Goal: Task Accomplishment & Management: Complete application form

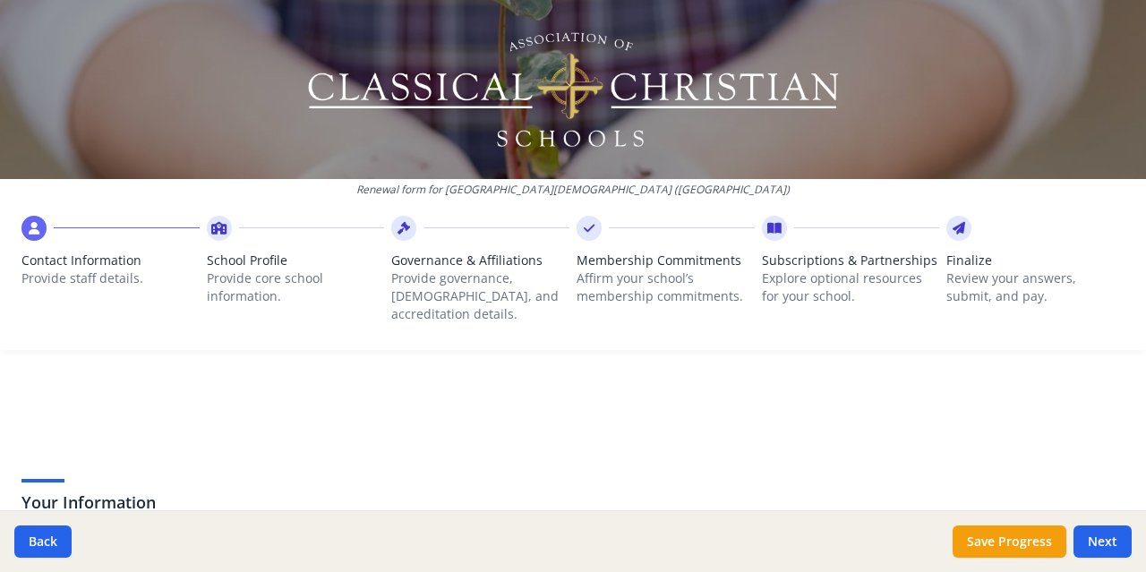
click at [90, 260] on span "Contact Information" at bounding box center [110, 261] width 178 height 18
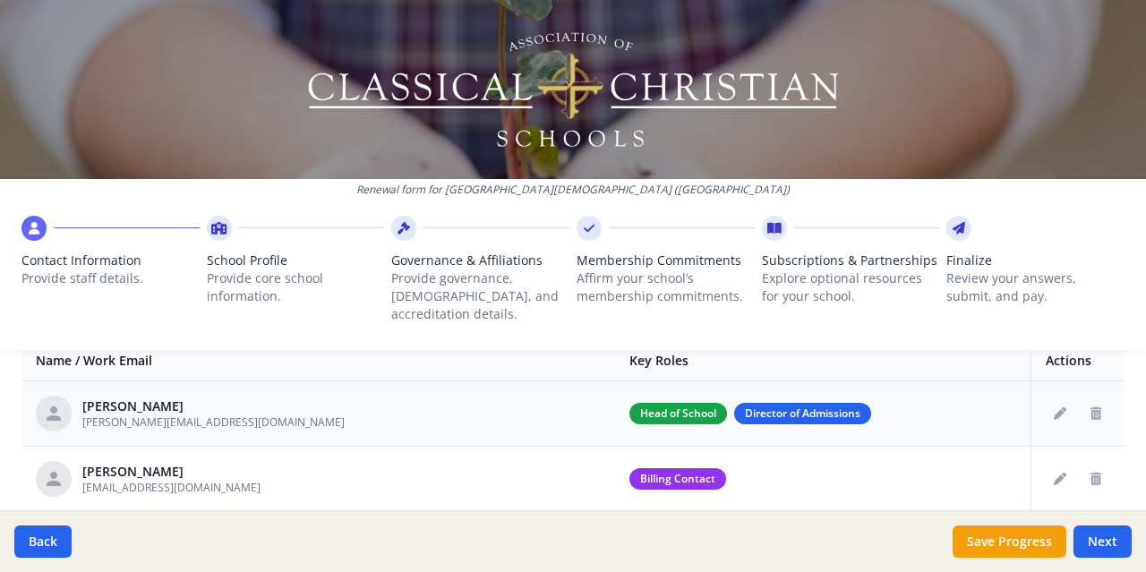
scroll to position [90, 0]
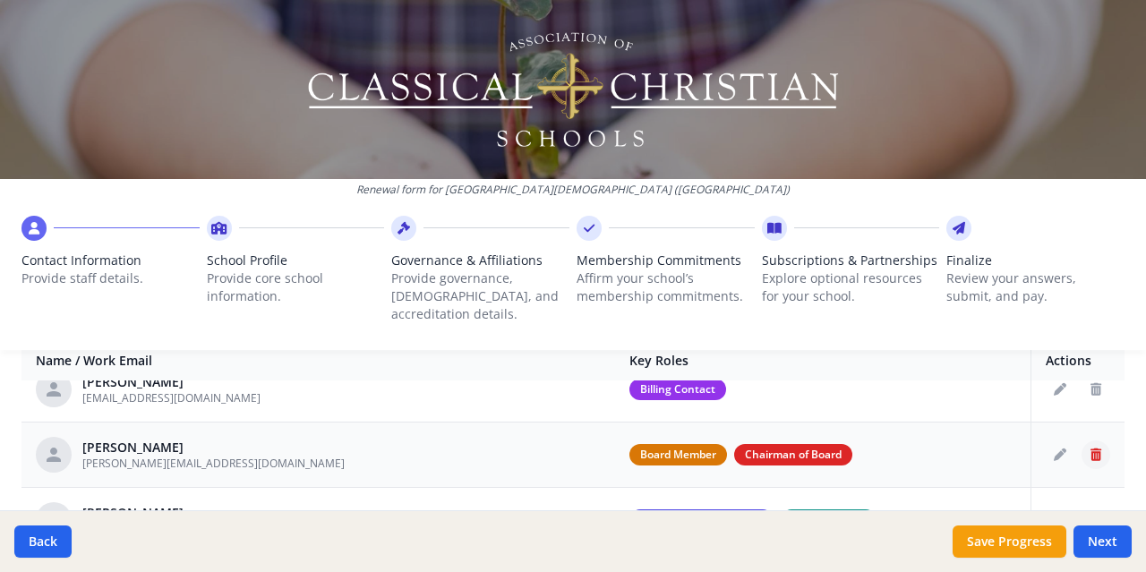
click at [1090, 449] on icon "Delete staff" at bounding box center [1095, 455] width 11 height 13
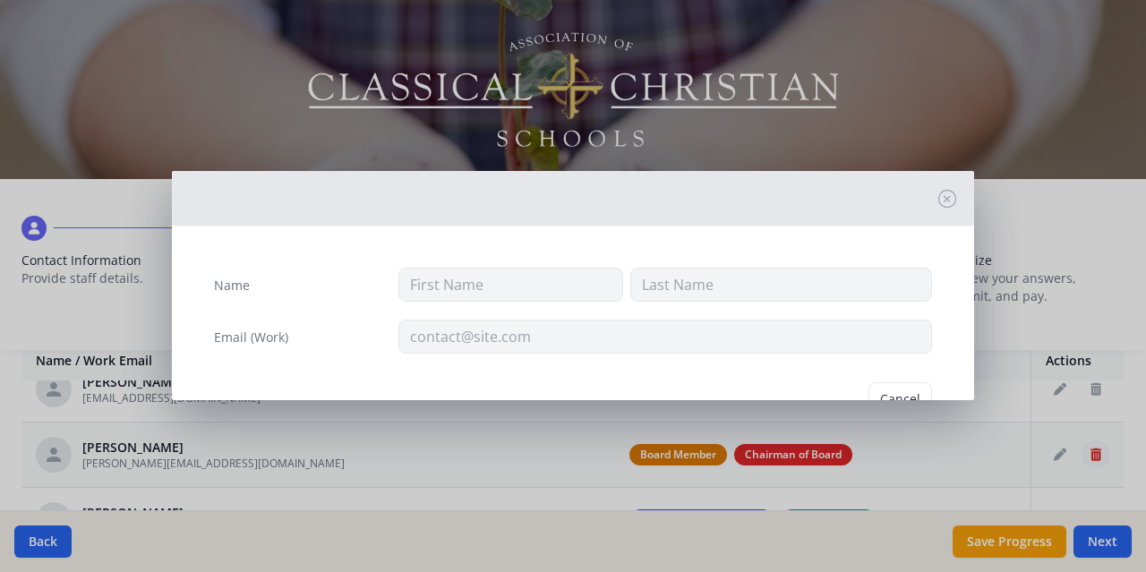
type input "[PERSON_NAME]"
type input "[PERSON_NAME][EMAIL_ADDRESS][DOMAIN_NAME]"
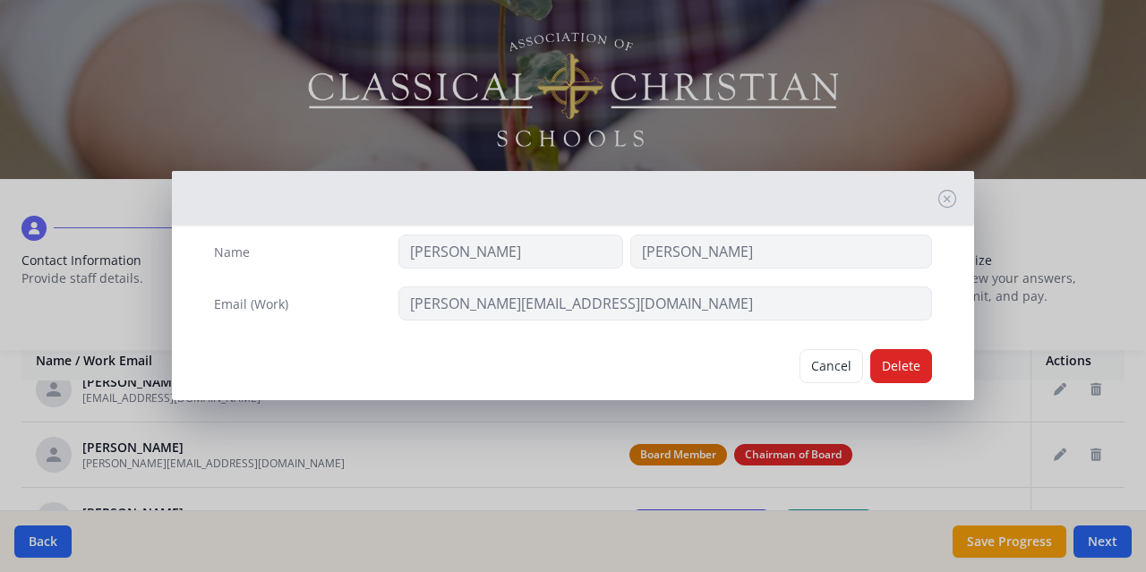
scroll to position [59, 0]
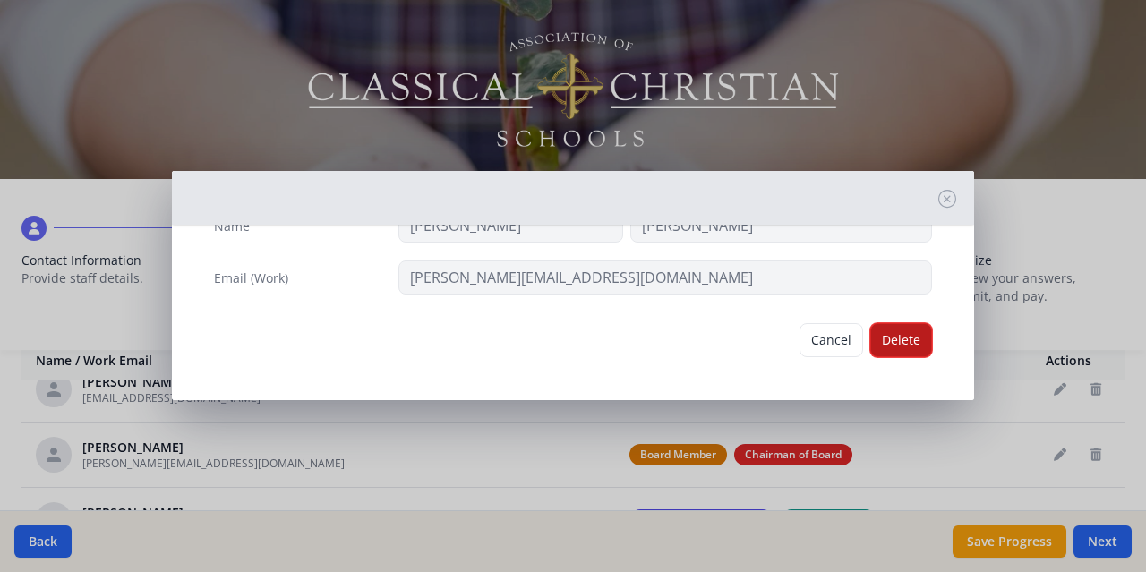
click at [891, 346] on button "Delete" at bounding box center [901, 340] width 62 height 34
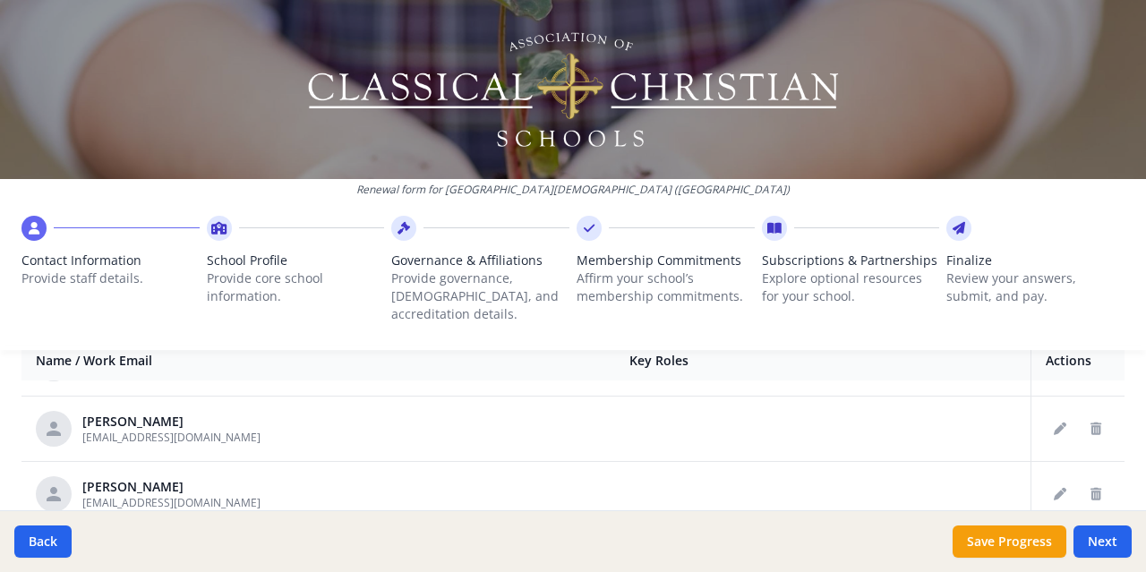
scroll to position [203, 0]
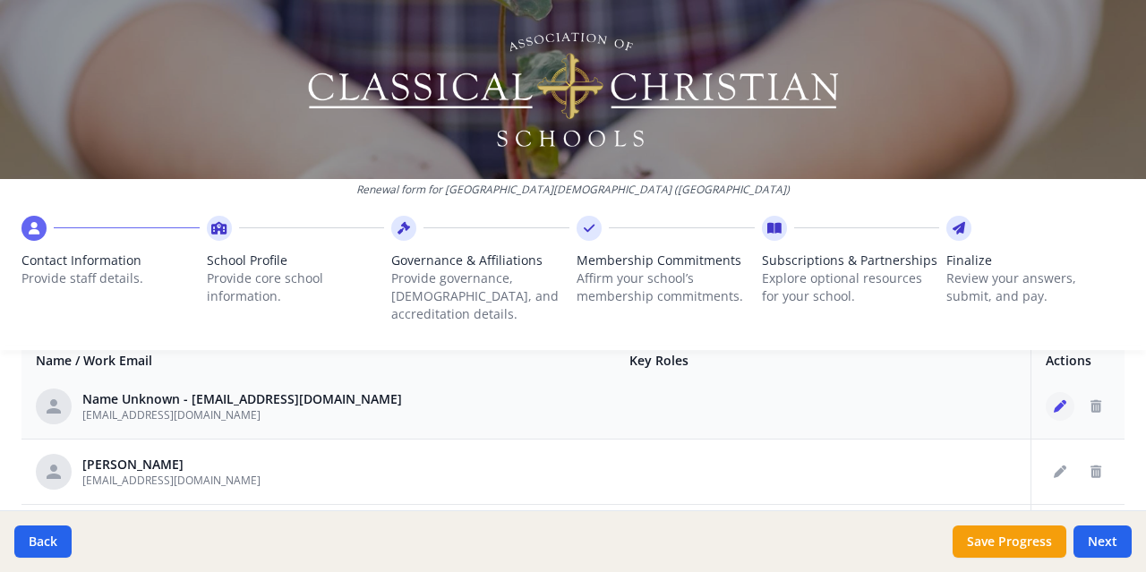
click at [1054, 400] on icon "Edit staff" at bounding box center [1060, 406] width 13 height 13
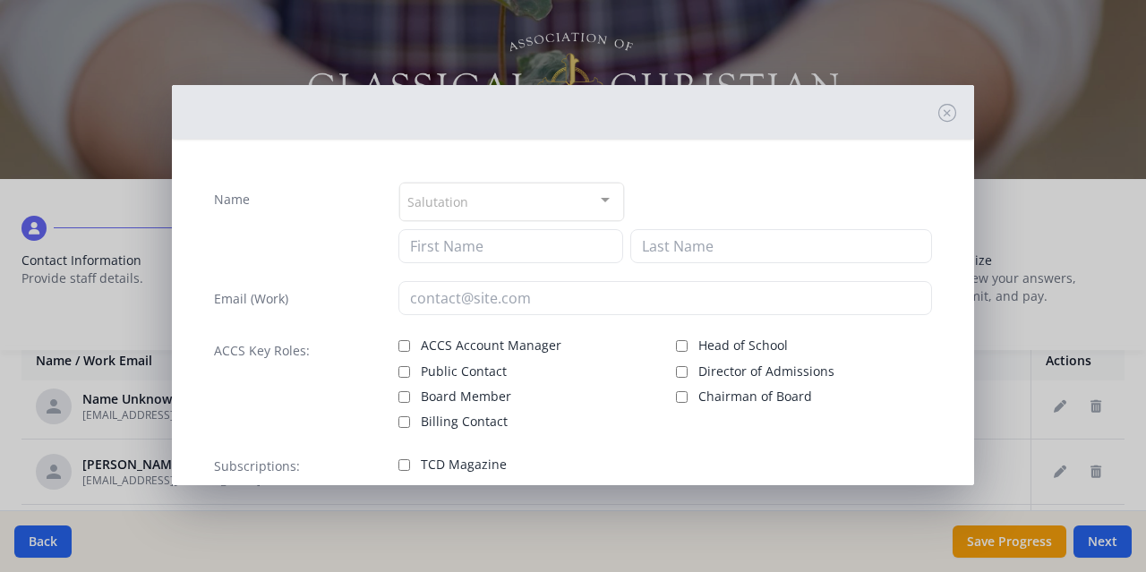
type input "[EMAIL_ADDRESS][DOMAIN_NAME]"
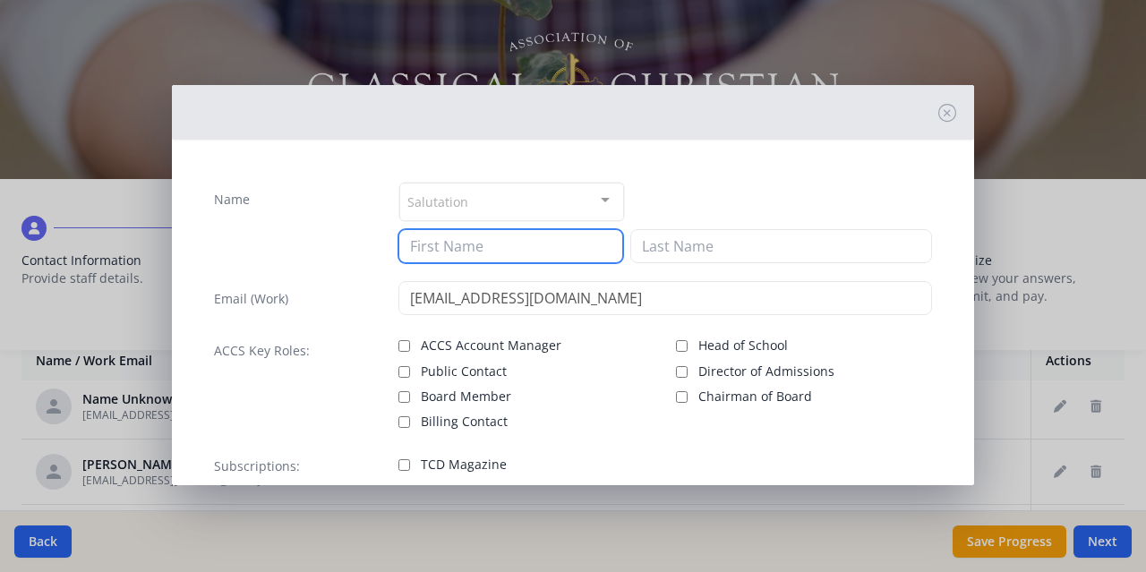
click at [446, 253] on input at bounding box center [510, 246] width 225 height 34
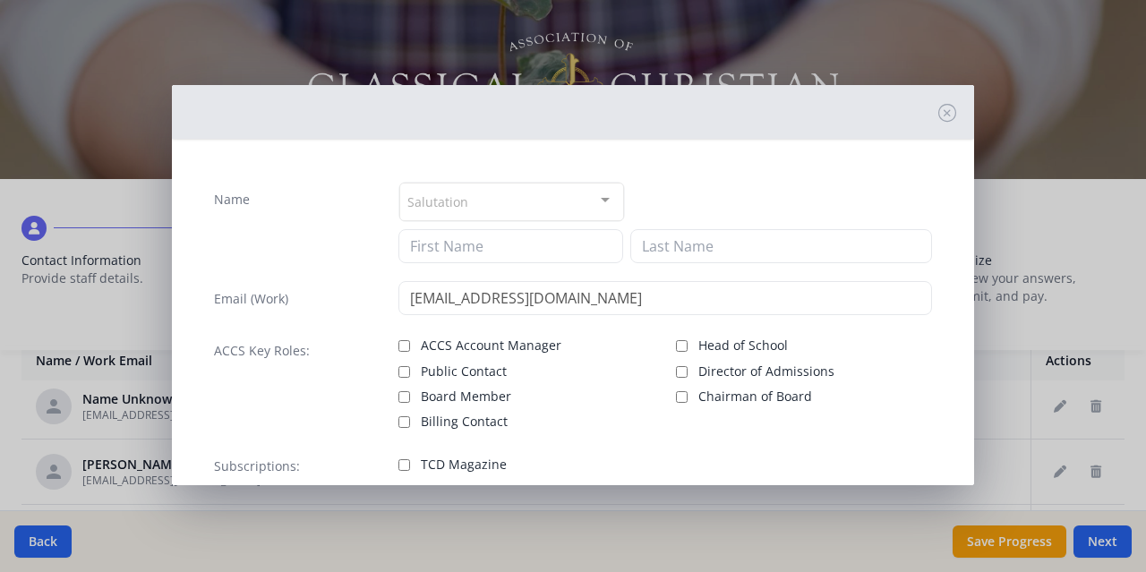
click at [510, 212] on div "Salutation" at bounding box center [511, 202] width 225 height 38
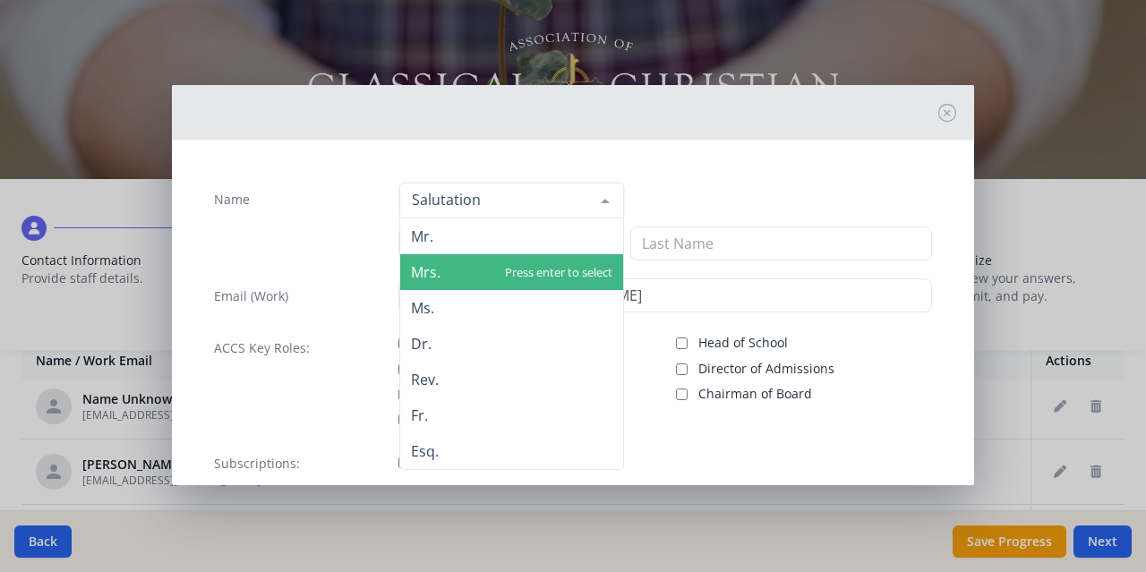
click at [425, 278] on span "Mrs." at bounding box center [426, 272] width 30 height 20
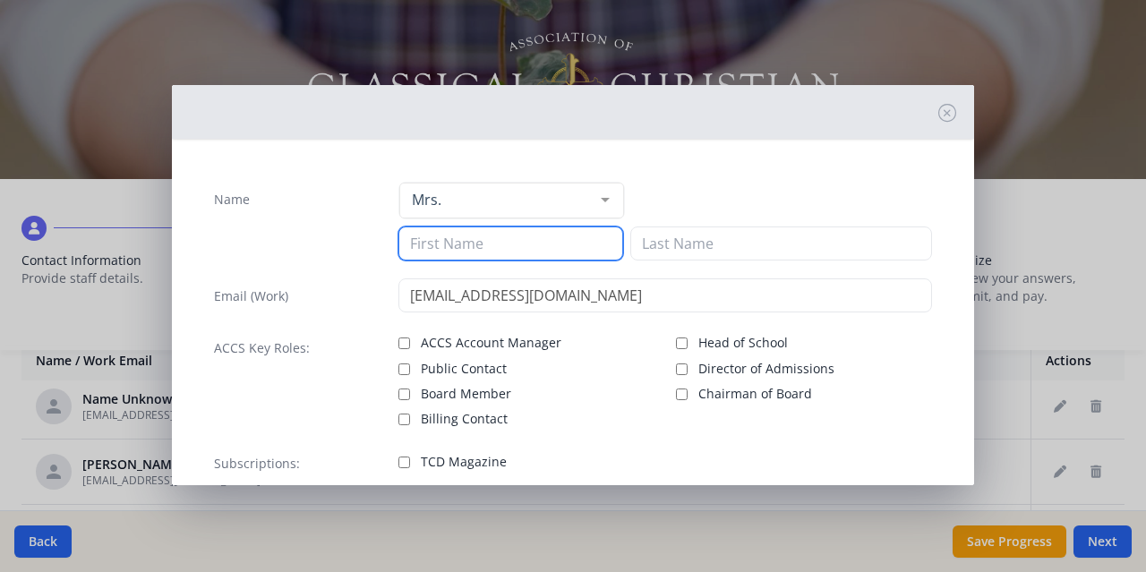
click at [437, 245] on input at bounding box center [510, 243] width 225 height 34
type input "[PERSON_NAME]"
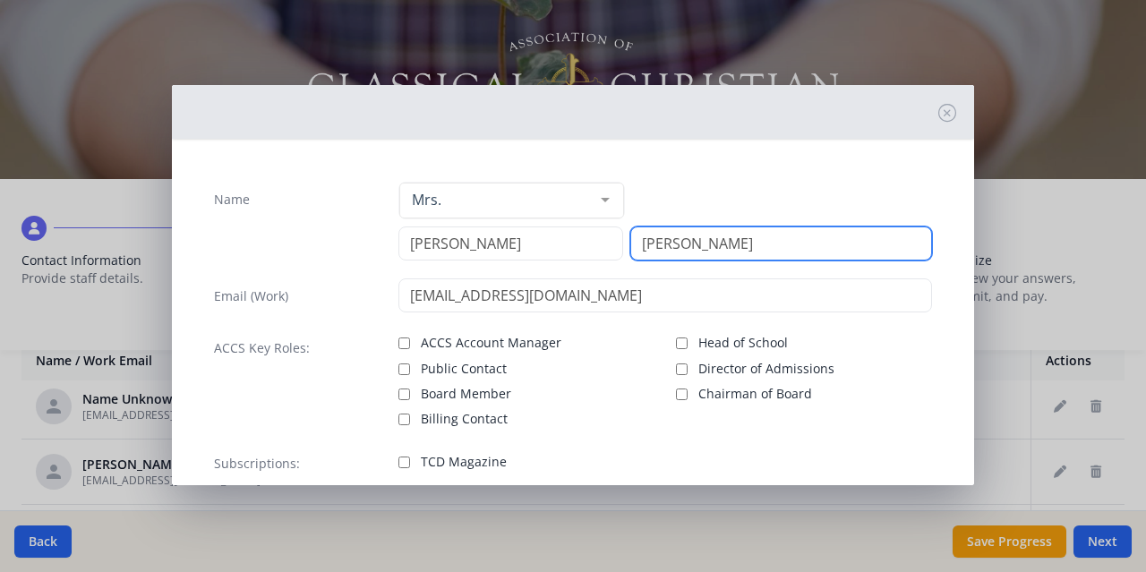
type input "[PERSON_NAME]"
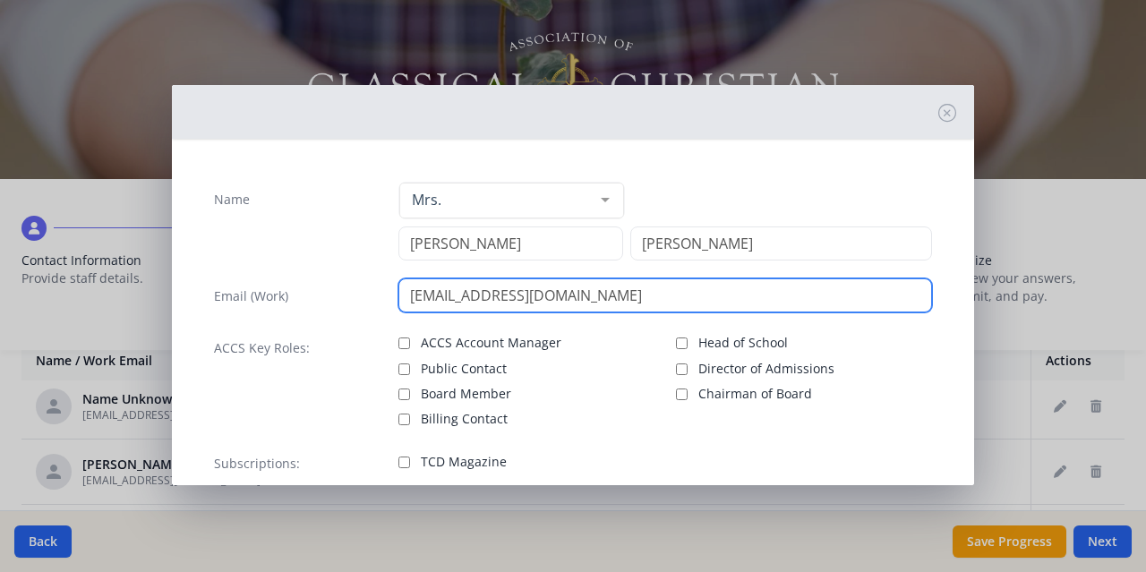
drag, startPoint x: 491, startPoint y: 297, endPoint x: 406, endPoint y: 297, distance: 85.0
click at [406, 297] on input "[EMAIL_ADDRESS][DOMAIN_NAME]" at bounding box center [665, 295] width 534 height 34
type input "[PERSON_NAME][EMAIL_ADDRESS][DOMAIN_NAME]"
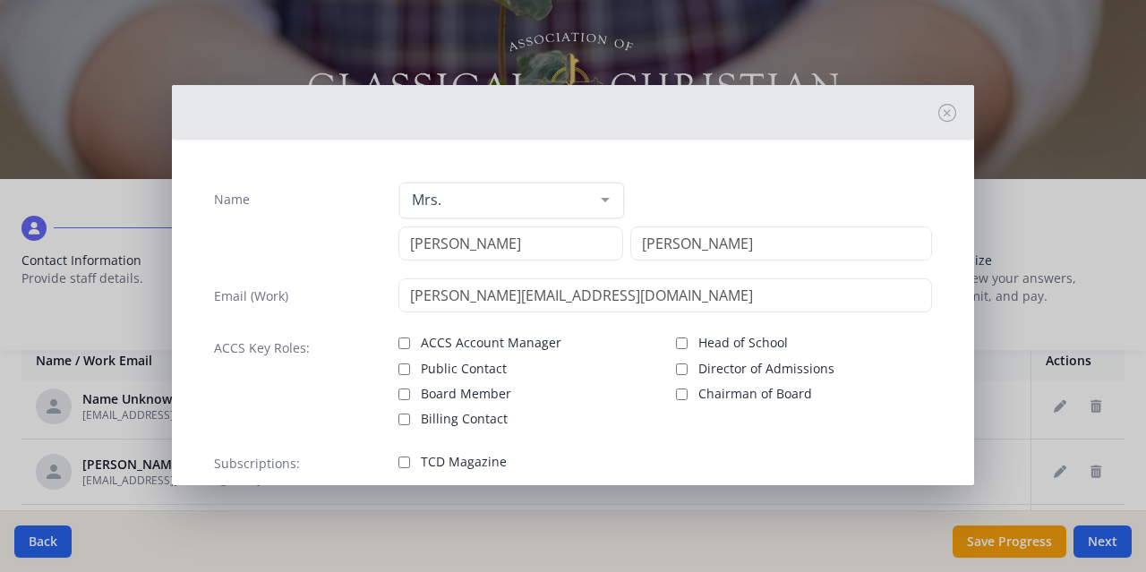
click at [75, 66] on div "Name Mrs. Mr. Mrs. Ms. Dr. Rev. Fr. Esq. No elements found. Consider changing t…" at bounding box center [573, 286] width 1146 height 572
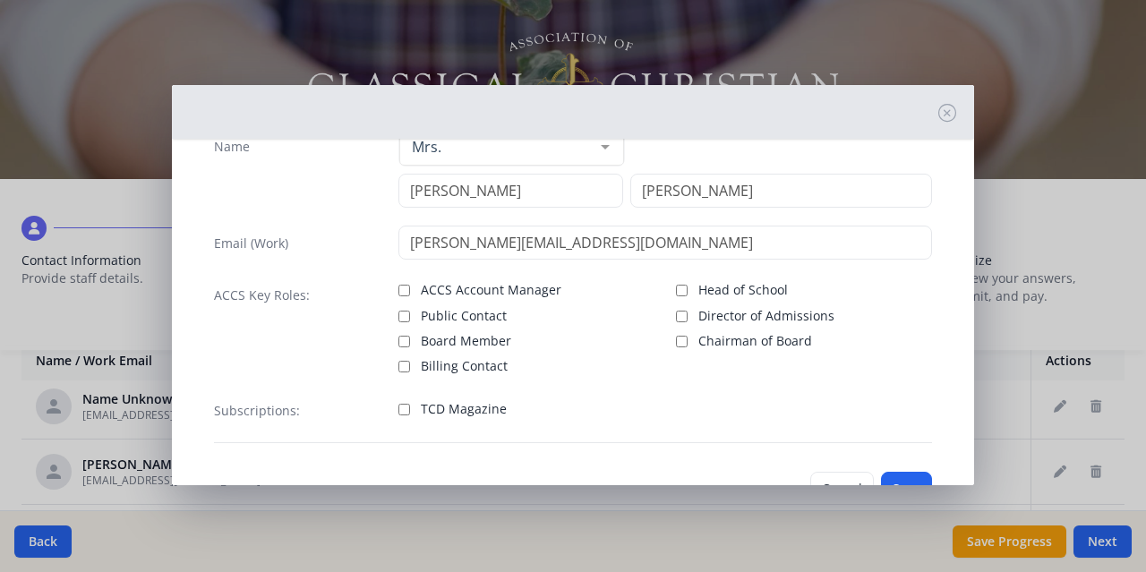
scroll to position [90, 0]
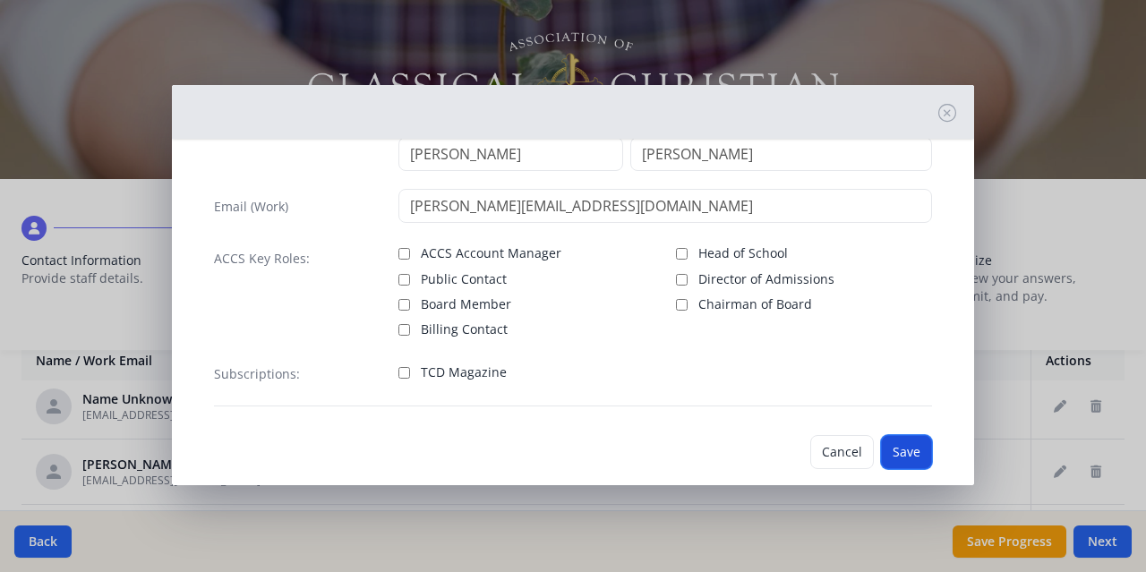
click at [892, 454] on button "Save" at bounding box center [906, 452] width 51 height 34
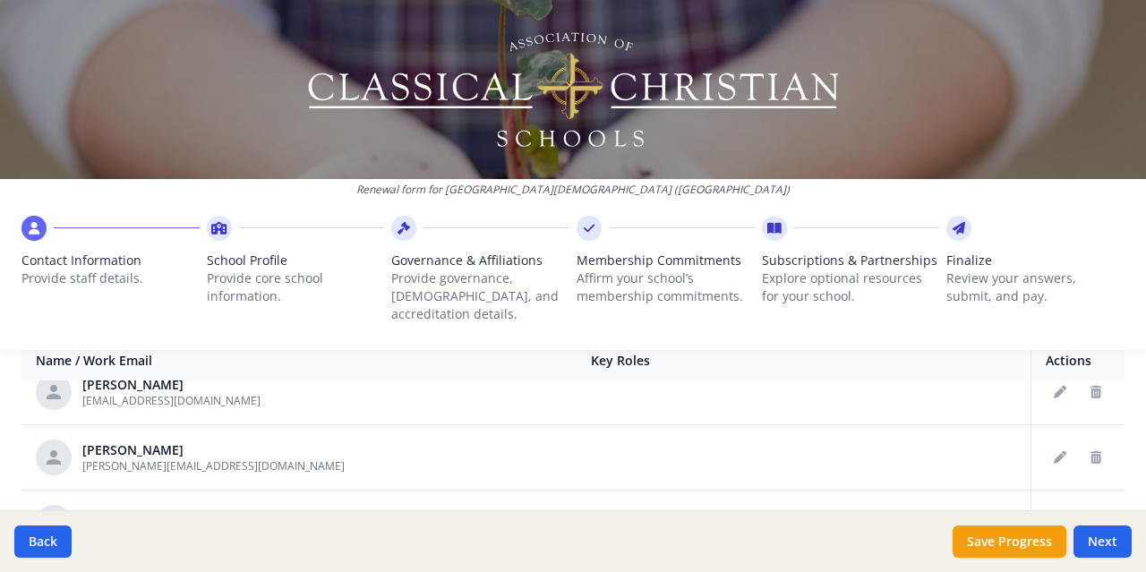
scroll to position [830, 0]
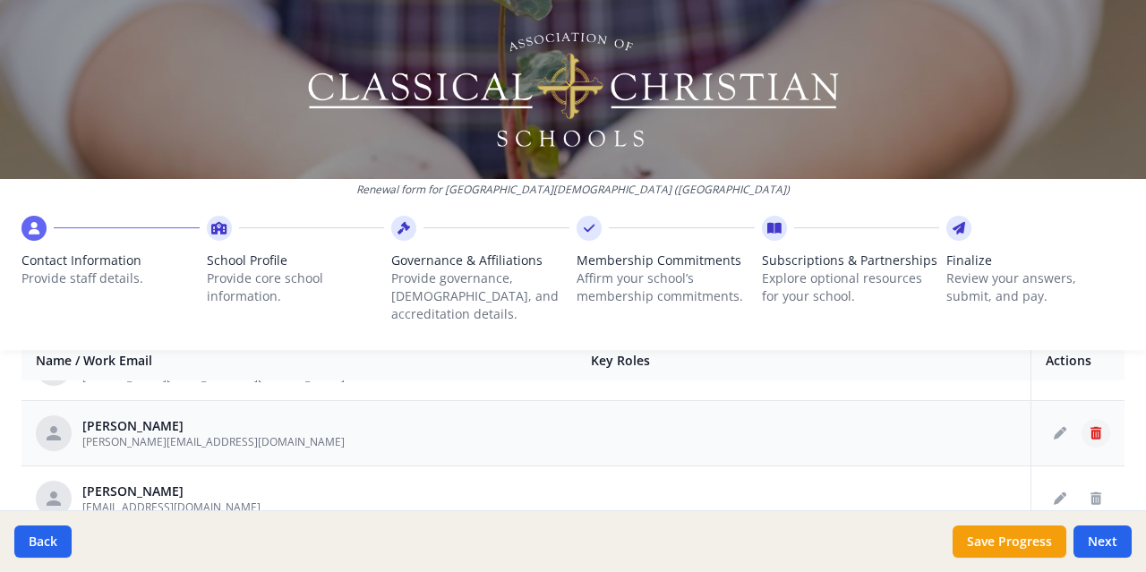
click at [1090, 427] on icon "Delete staff" at bounding box center [1095, 433] width 11 height 13
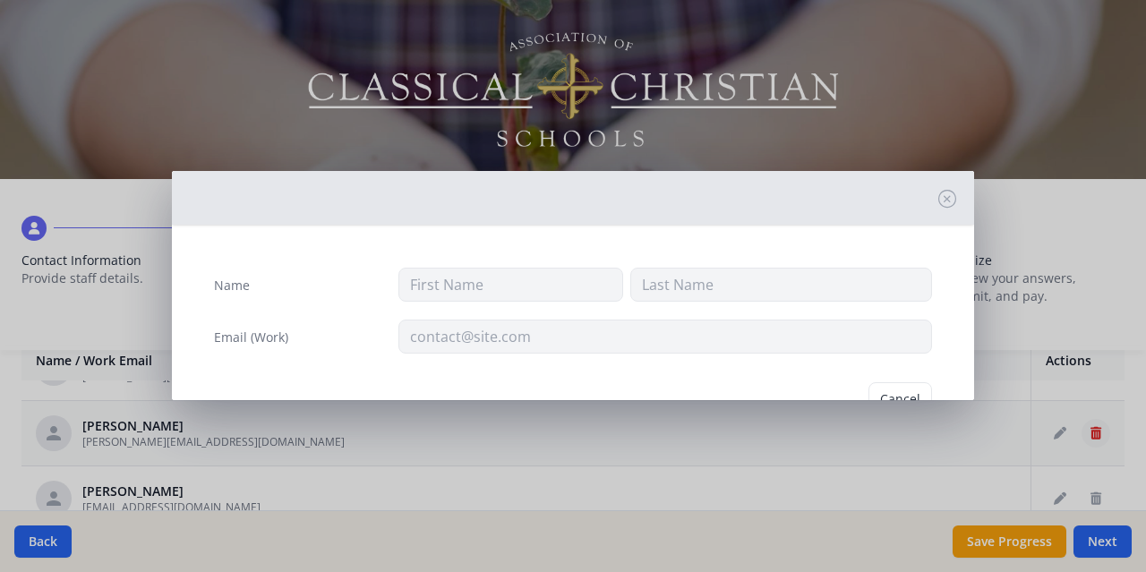
type input "[PERSON_NAME]"
type input "[PERSON_NAME][EMAIL_ADDRESS][DOMAIN_NAME]"
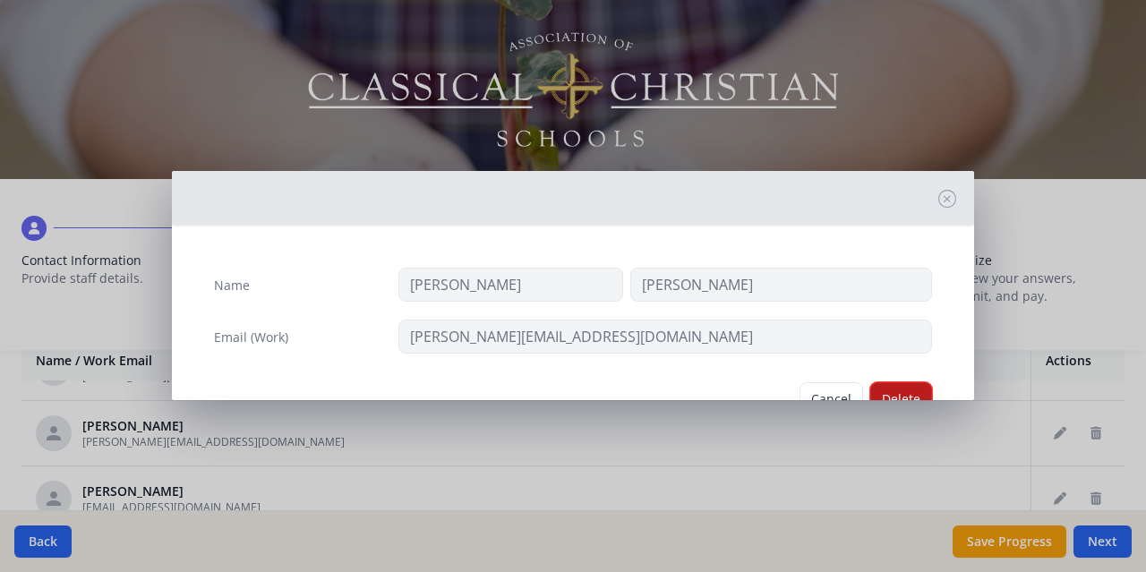
click at [890, 395] on button "Delete" at bounding box center [901, 399] width 62 height 34
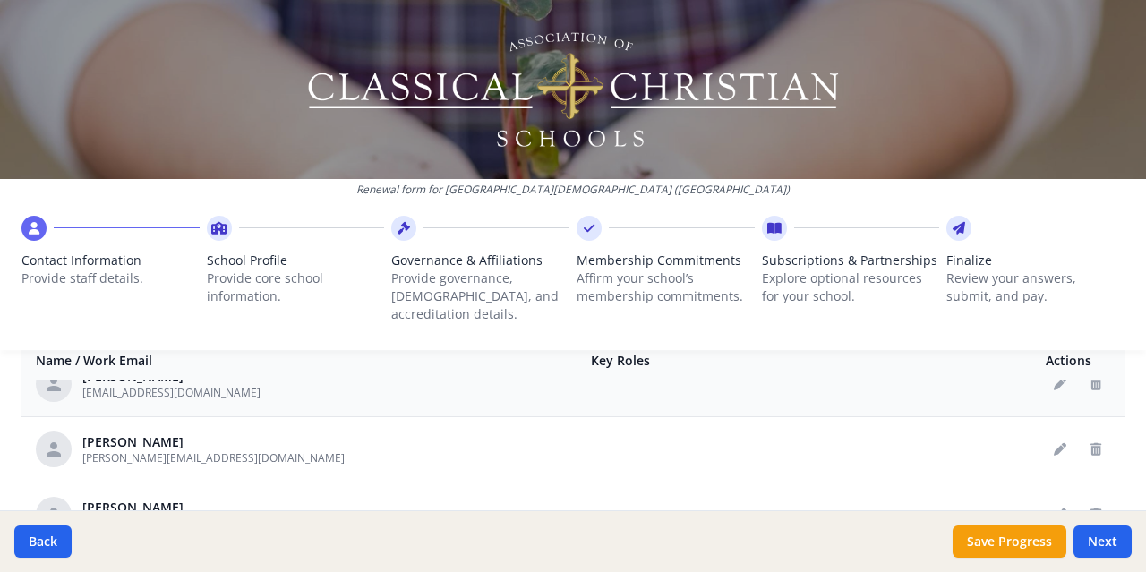
scroll to position [919, 0]
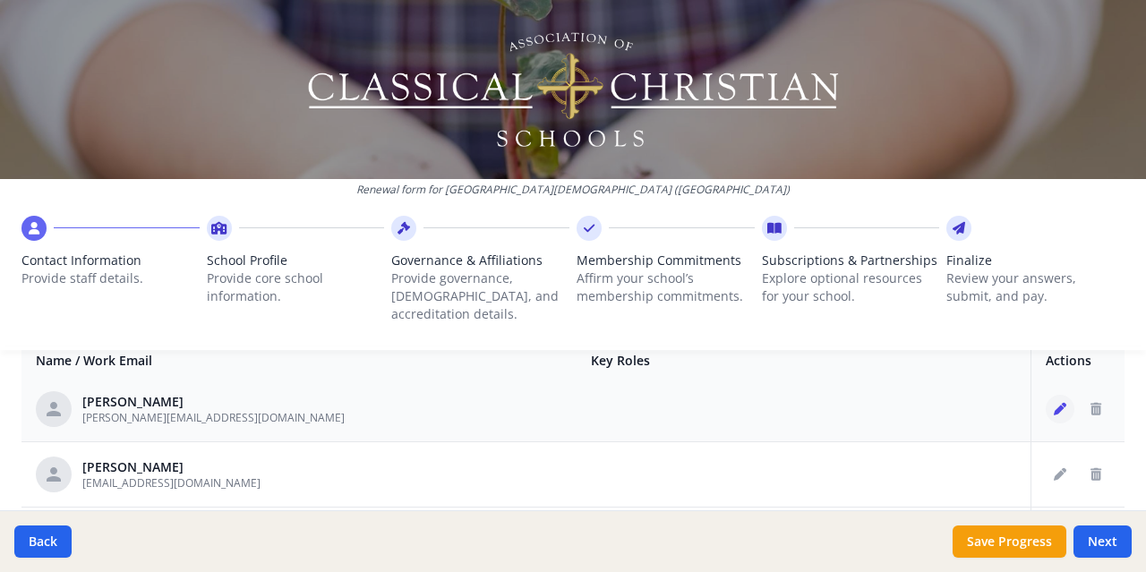
click at [1054, 403] on icon "Edit staff" at bounding box center [1060, 409] width 13 height 13
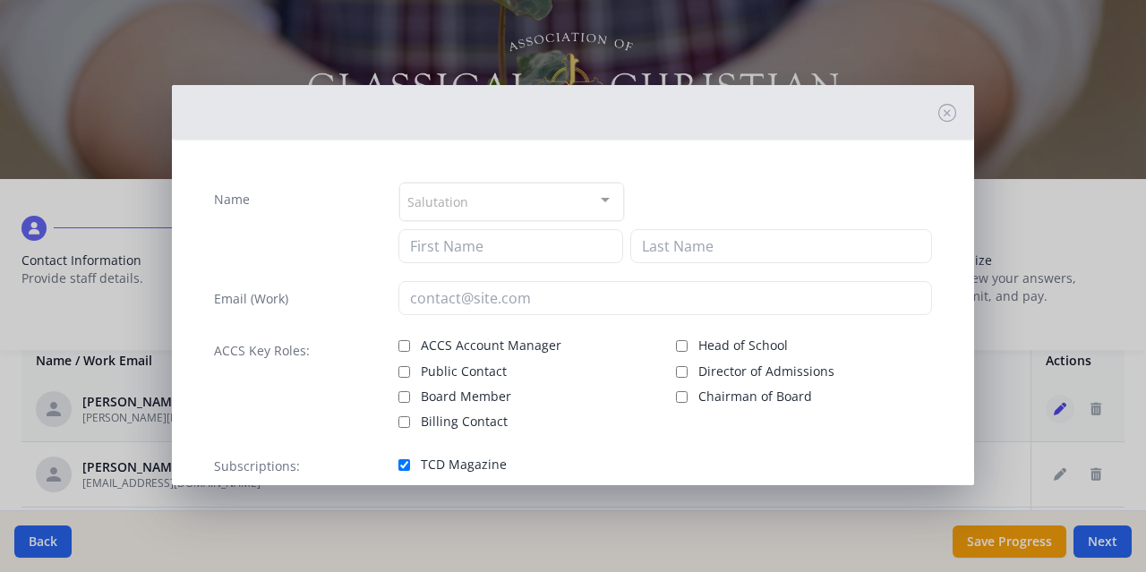
type input "[PERSON_NAME]"
type input "[PERSON_NAME][EMAIL_ADDRESS][DOMAIN_NAME]"
checkbox input "true"
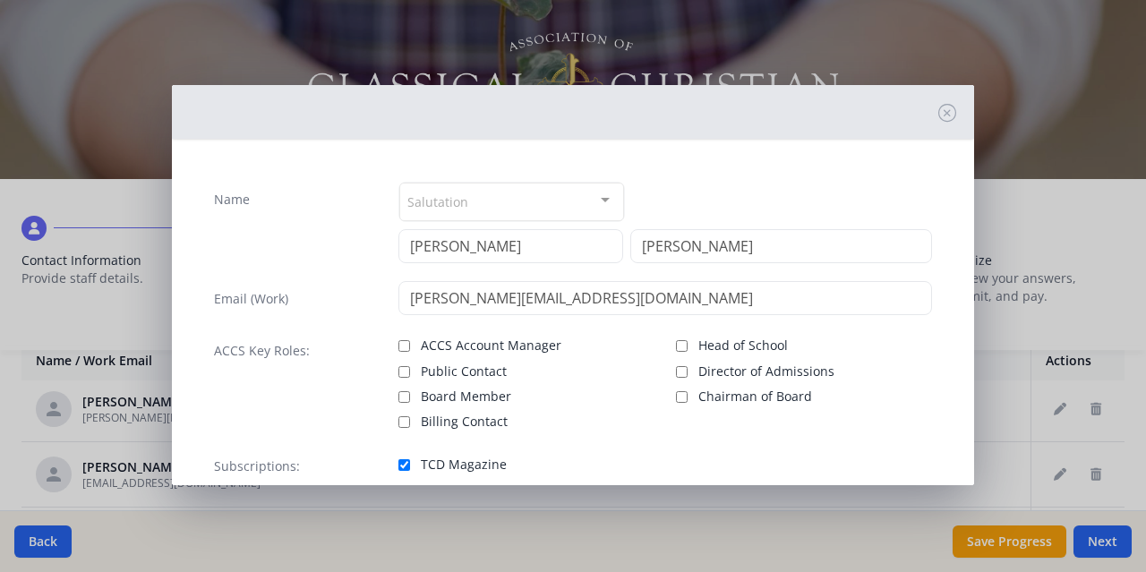
click at [598, 197] on div at bounding box center [605, 201] width 36 height 34
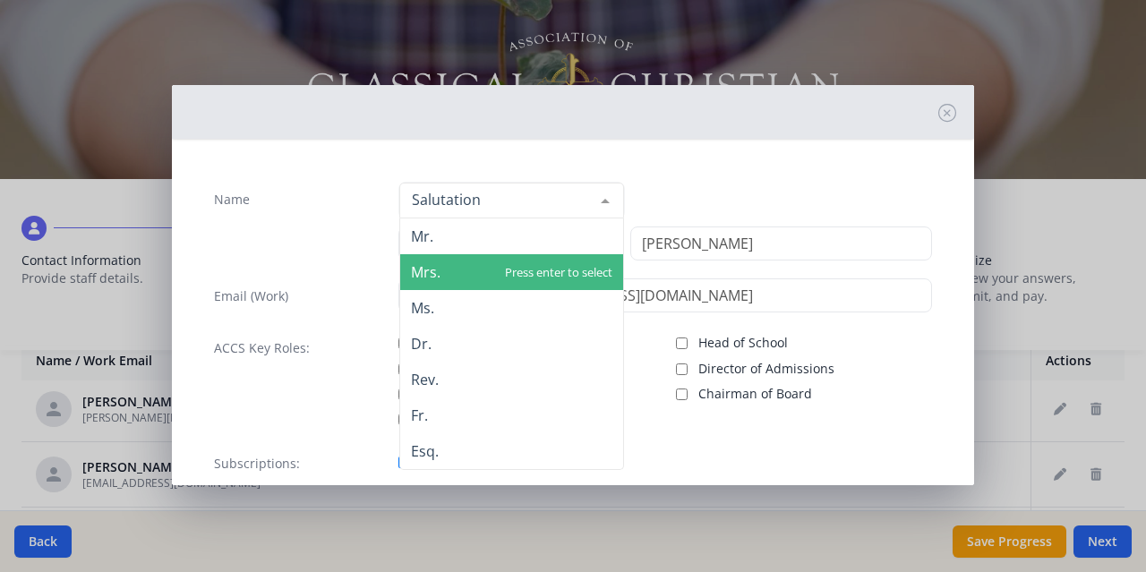
click at [428, 267] on span "Mrs." at bounding box center [426, 272] width 30 height 20
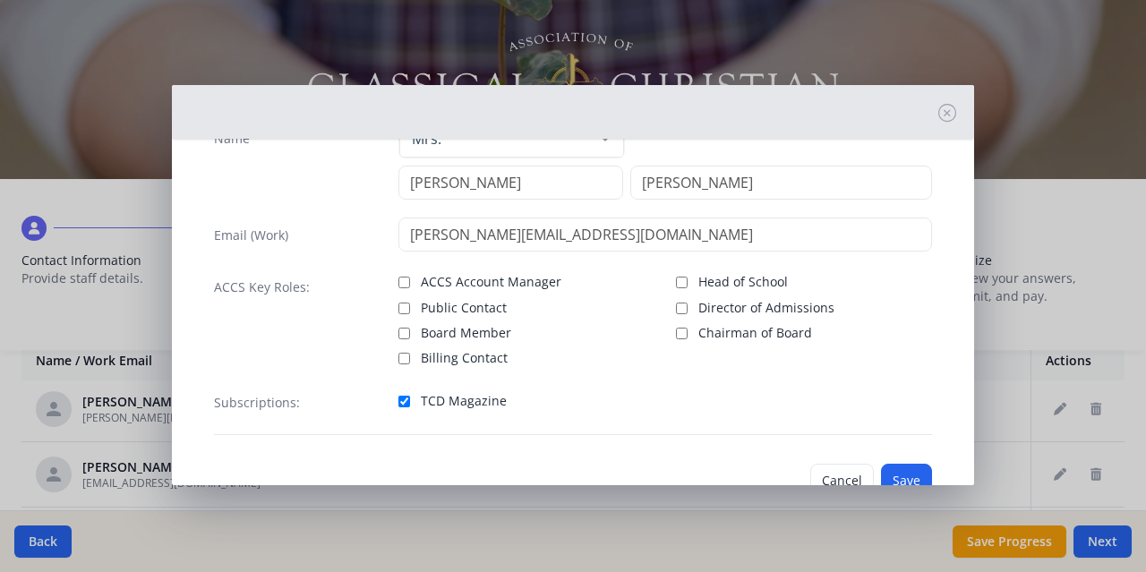
scroll to position [116, 0]
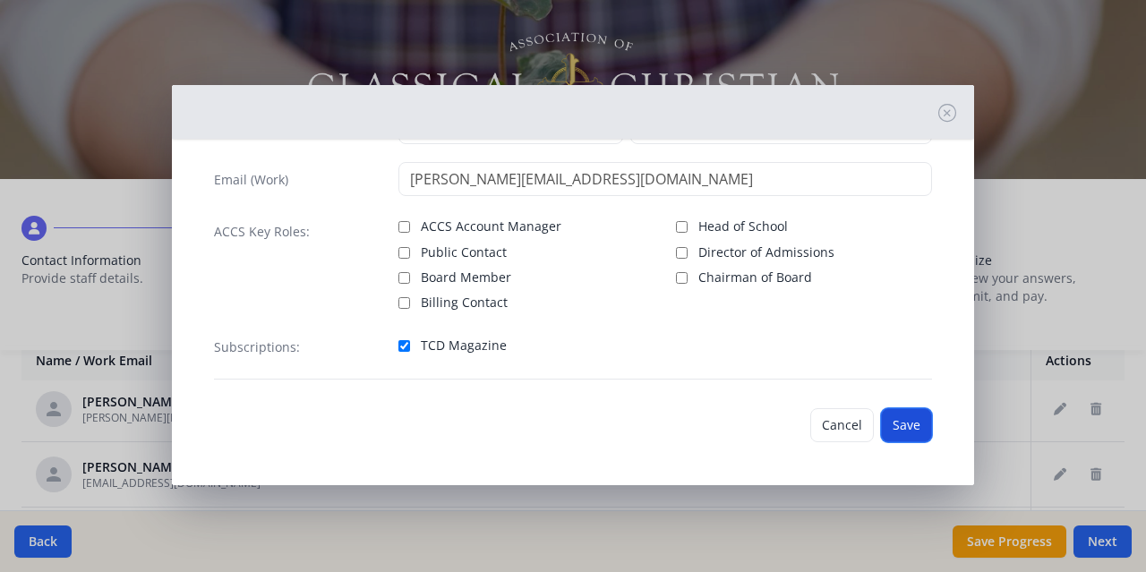
click at [900, 426] on button "Save" at bounding box center [906, 425] width 51 height 34
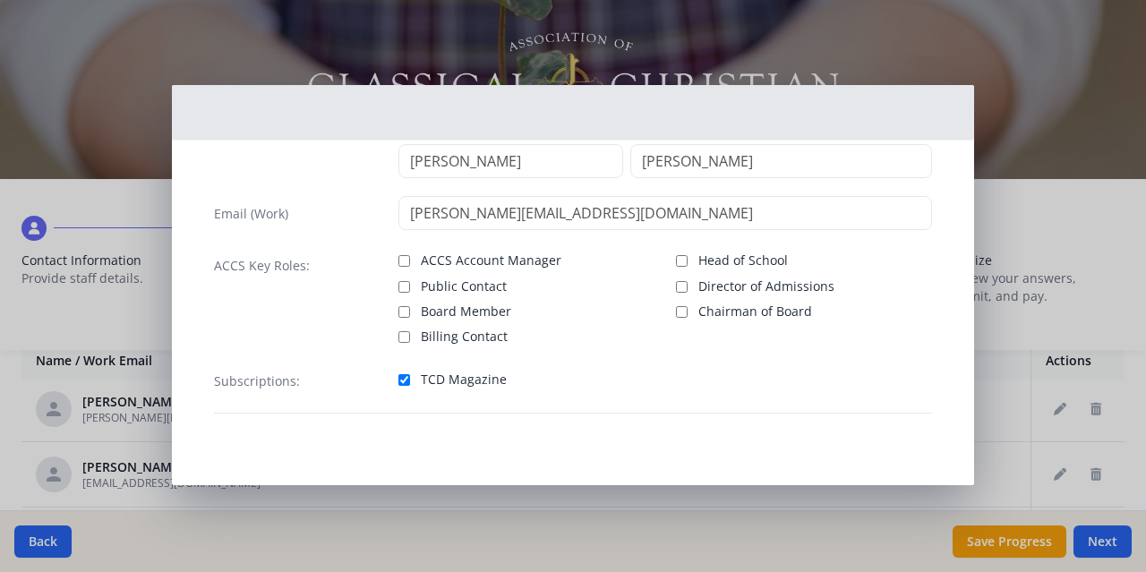
scroll to position [82, 0]
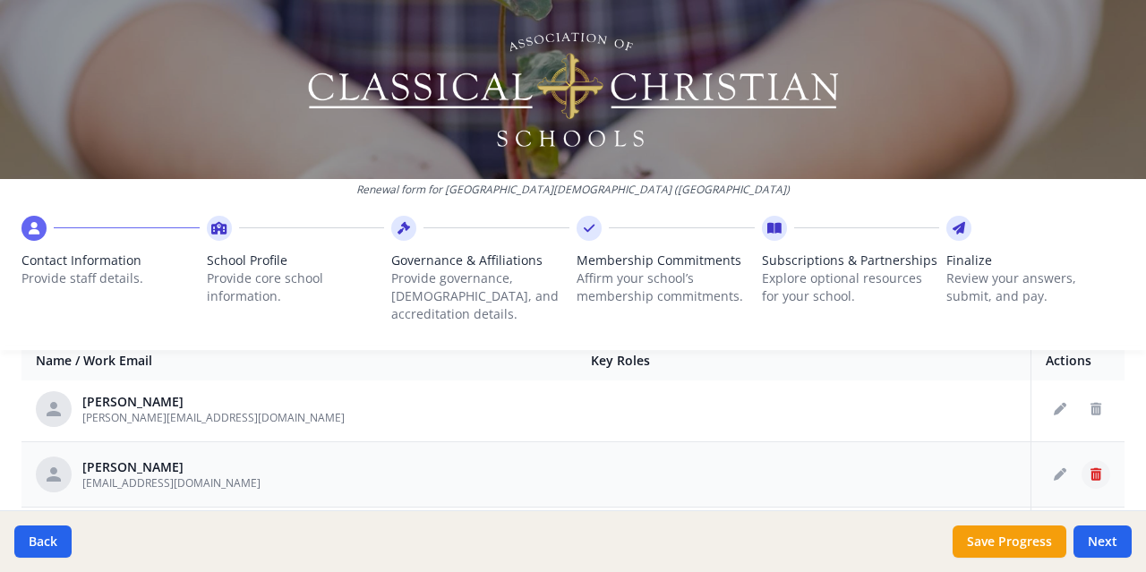
click at [1090, 468] on icon "Delete staff" at bounding box center [1095, 474] width 11 height 13
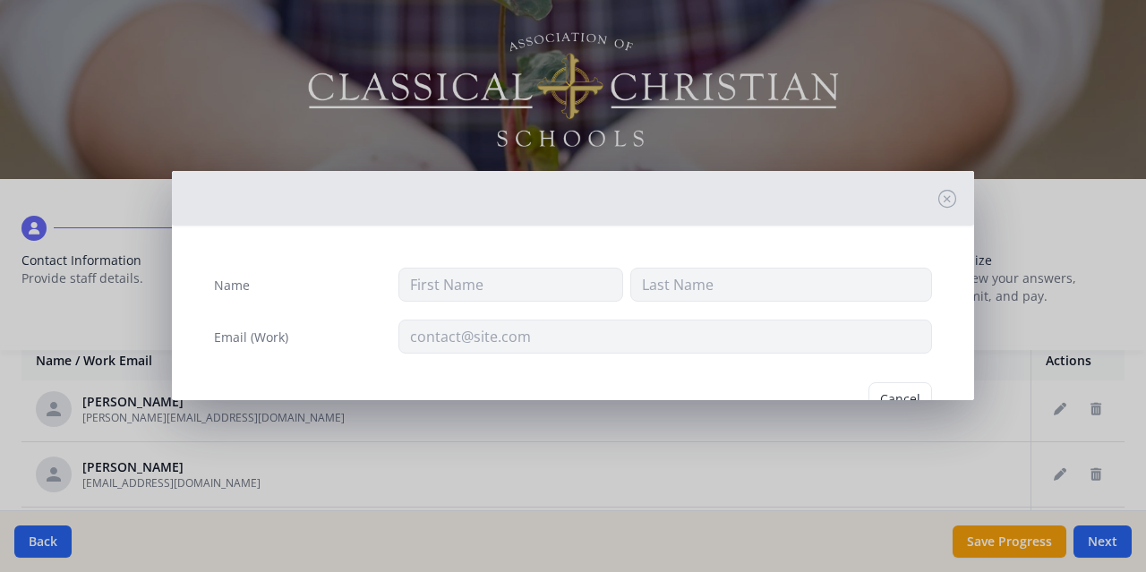
type input "[PERSON_NAME]"
type input "[EMAIL_ADDRESS][DOMAIN_NAME]"
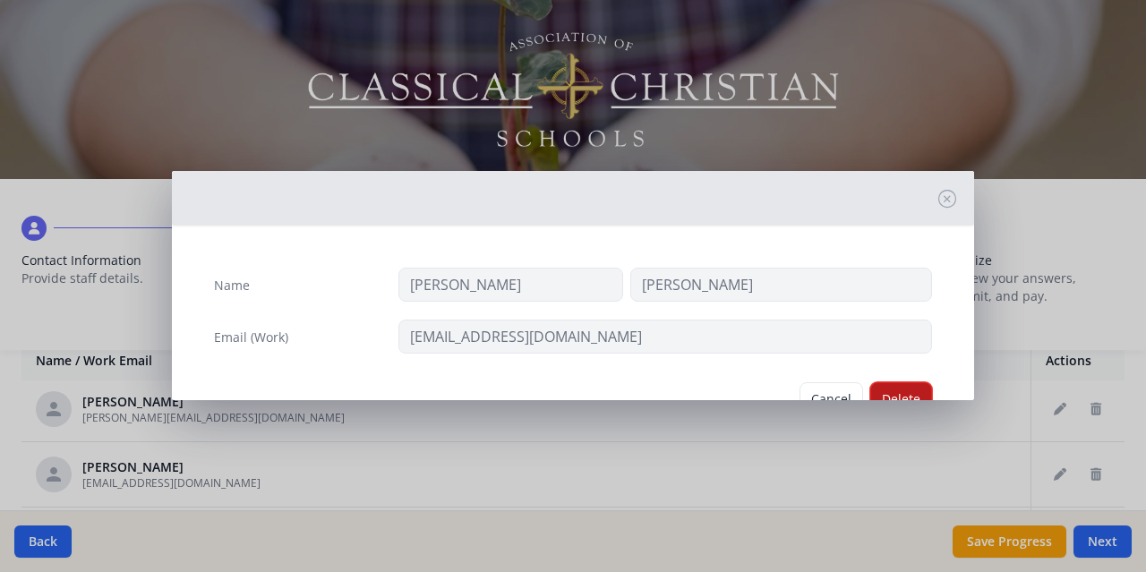
click at [888, 388] on button "Delete" at bounding box center [901, 399] width 62 height 34
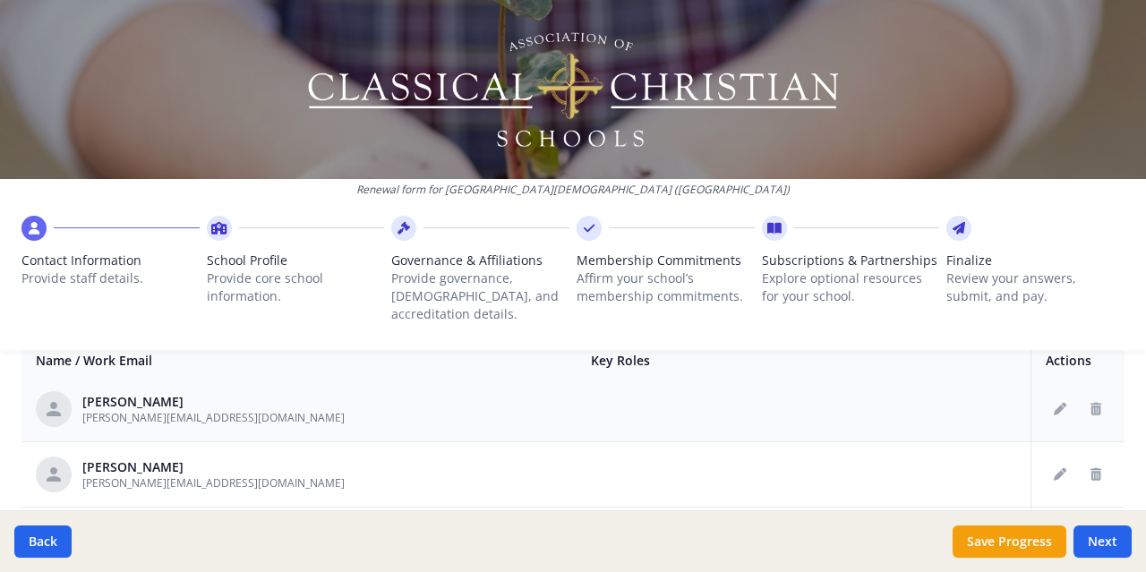
scroll to position [830, 0]
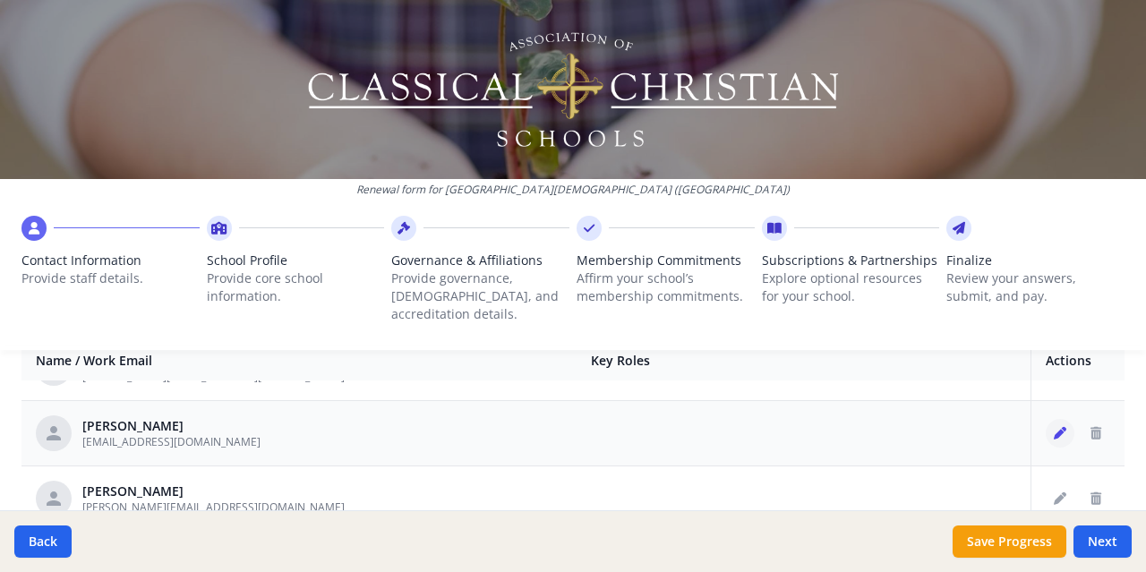
click at [1054, 427] on icon "Edit staff" at bounding box center [1060, 433] width 13 height 13
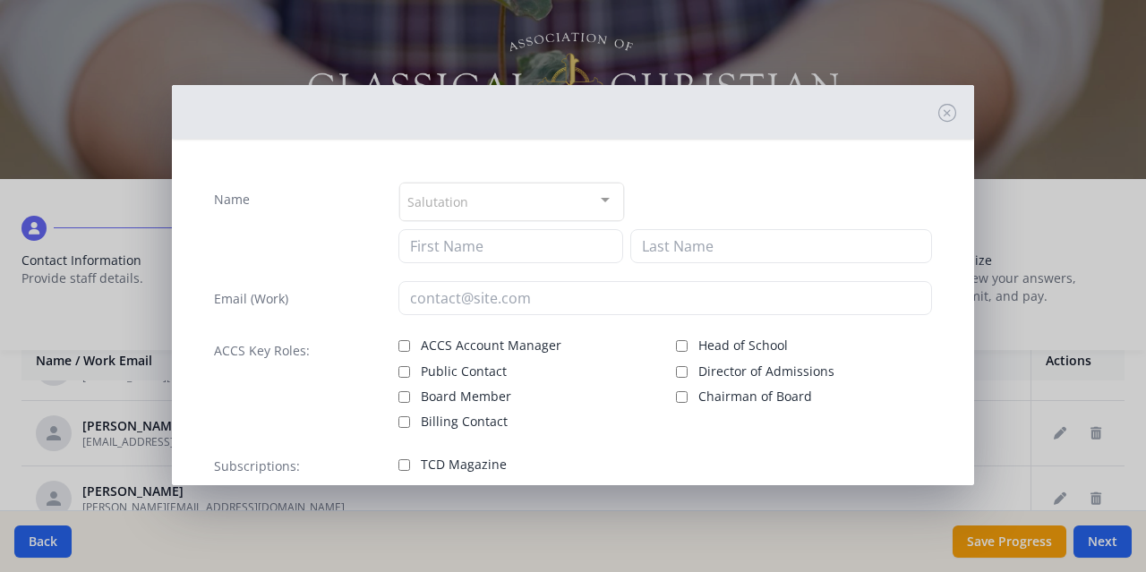
type input "Ivy"
type input "[DEMOGRAPHIC_DATA]"
type input "[EMAIL_ADDRESS][DOMAIN_NAME]"
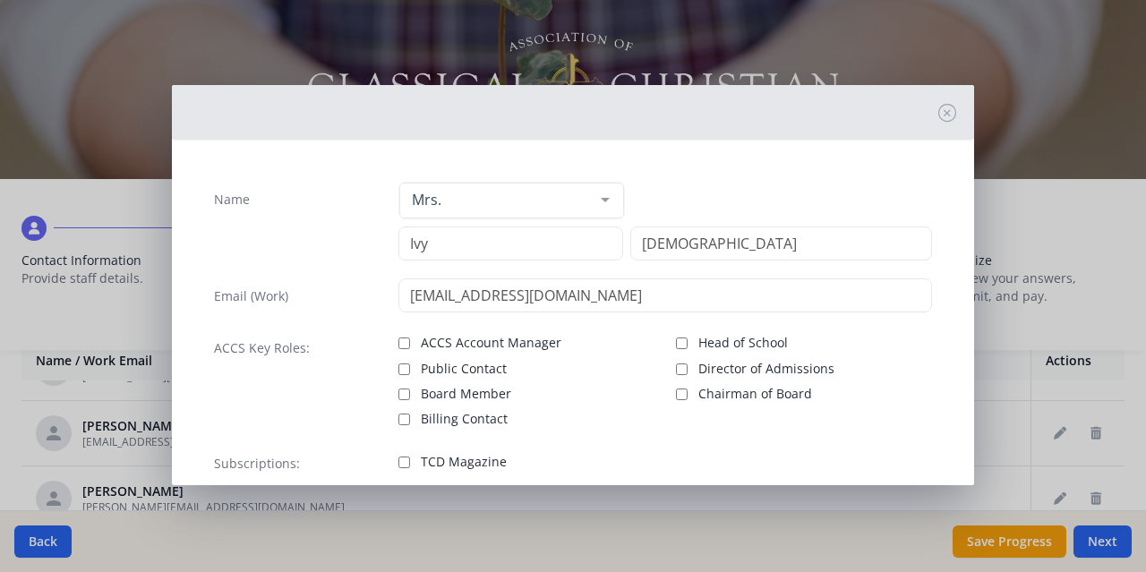
click at [1066, 219] on div "Name Mrs. Mr. Mrs. Ms. Dr. Rev. Fr. Esq. No elements found. Consider changing t…" at bounding box center [573, 286] width 1146 height 572
click at [938, 110] on icon at bounding box center [947, 113] width 18 height 18
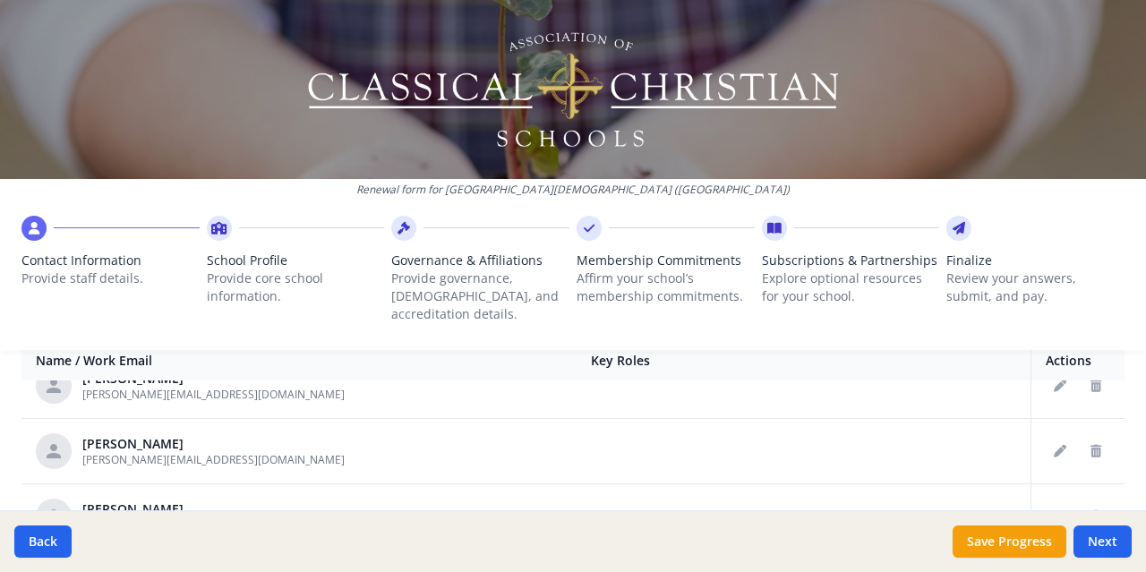
scroll to position [1098, 0]
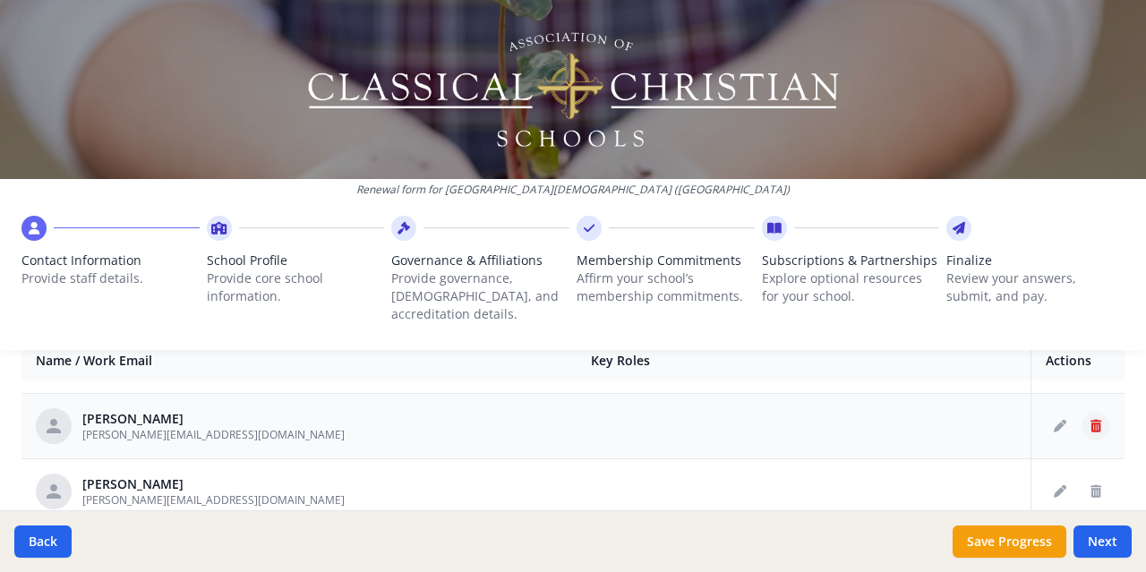
click at [1090, 420] on icon "Delete staff" at bounding box center [1095, 426] width 11 height 13
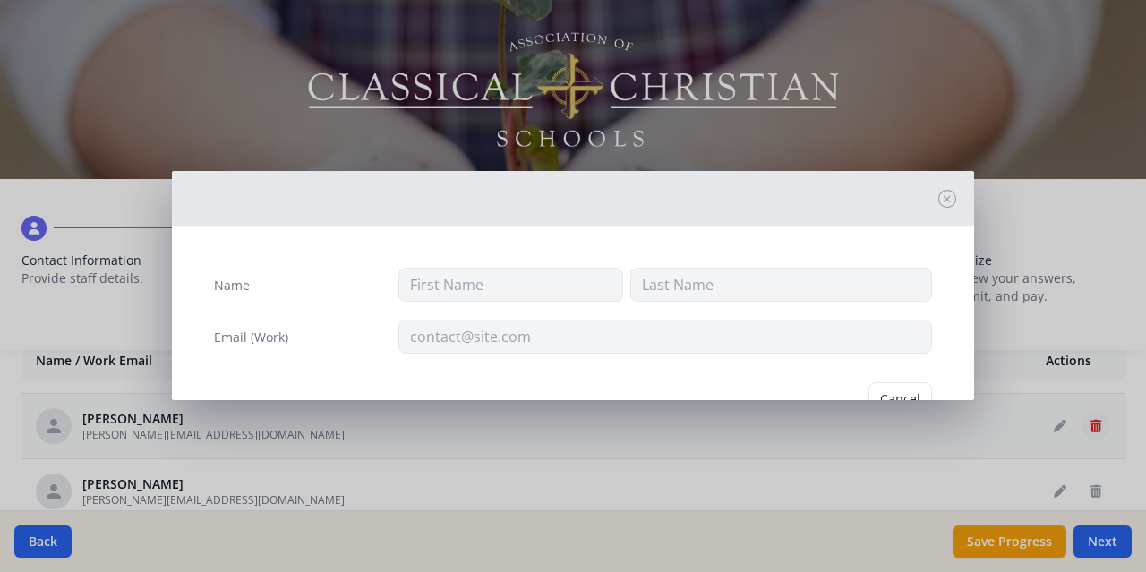
type input "[PERSON_NAME]"
type input "[PERSON_NAME][EMAIL_ADDRESS][DOMAIN_NAME]"
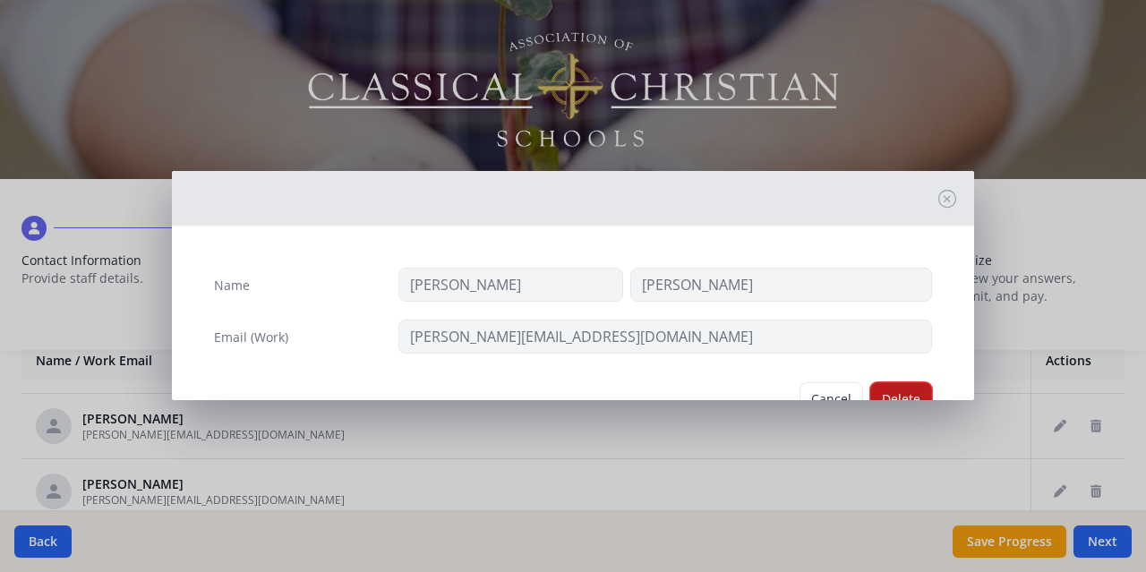
click at [886, 389] on button "Delete" at bounding box center [901, 399] width 62 height 34
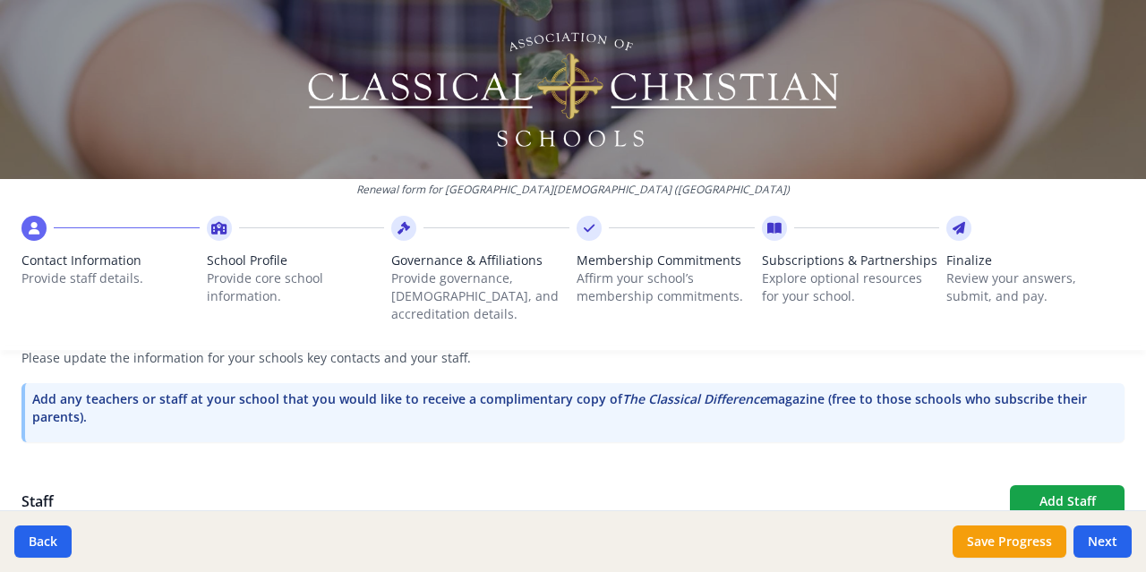
scroll to position [551, 0]
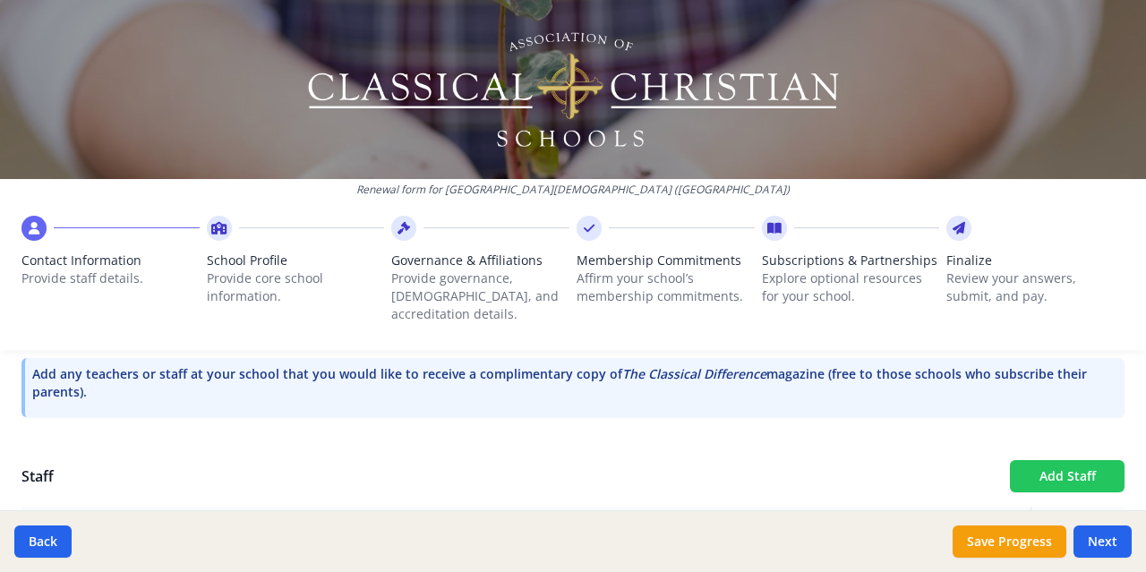
click at [1033, 465] on button "Add Staff" at bounding box center [1067, 476] width 115 height 32
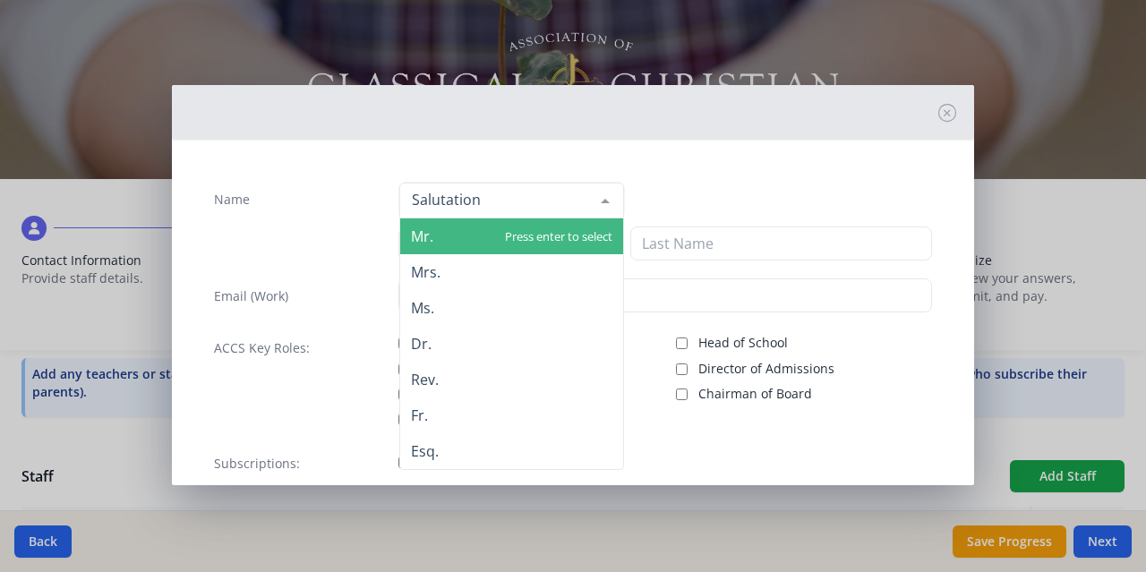
click at [462, 230] on span "Mr." at bounding box center [511, 236] width 223 height 36
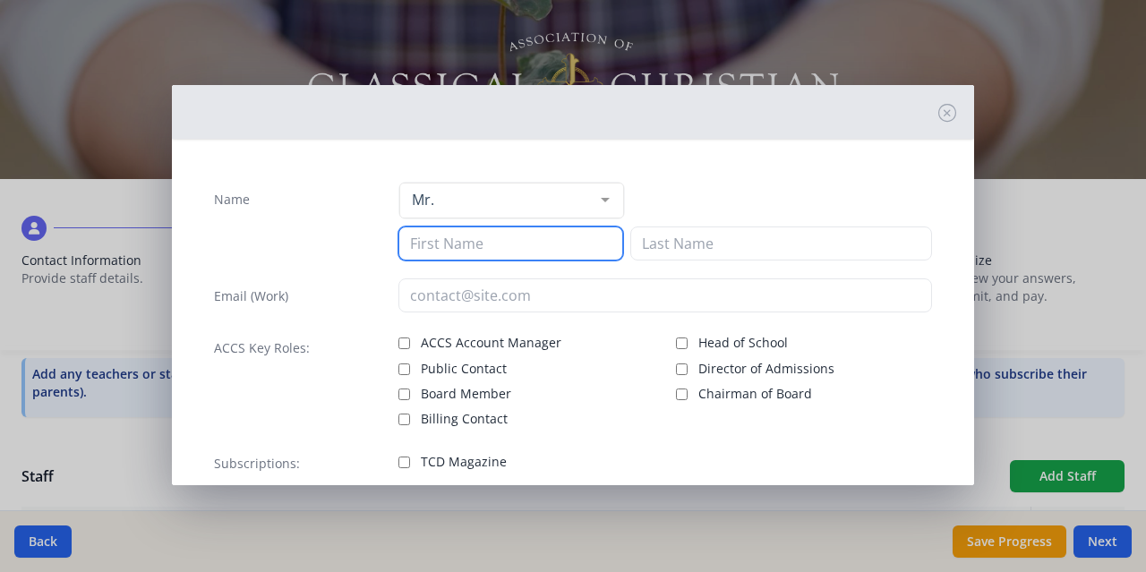
click at [466, 244] on input at bounding box center [510, 243] width 225 height 34
type input "[PERSON_NAME]"
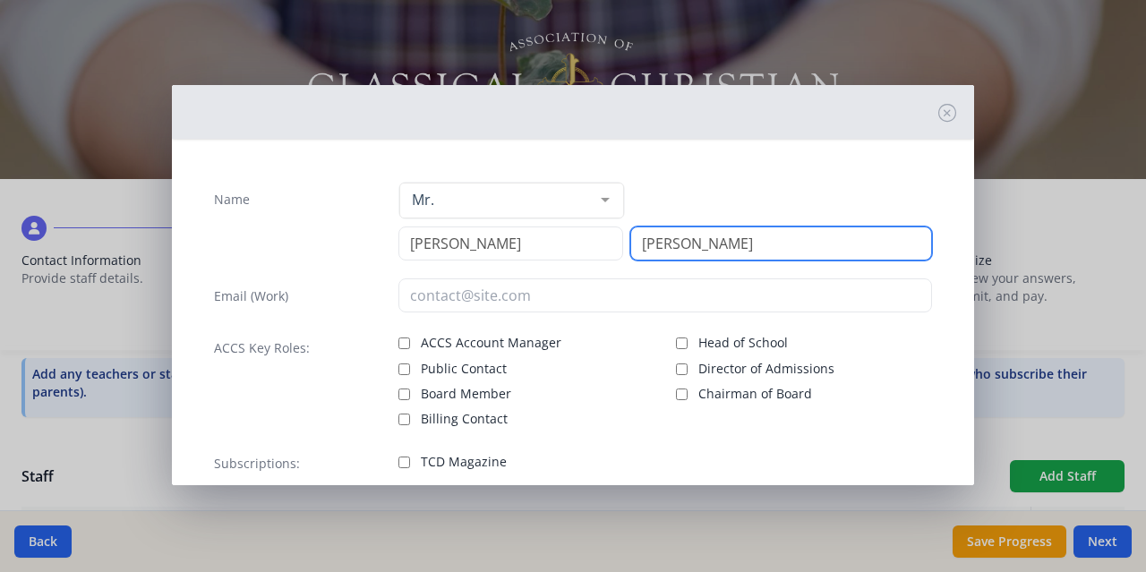
type input "[PERSON_NAME]"
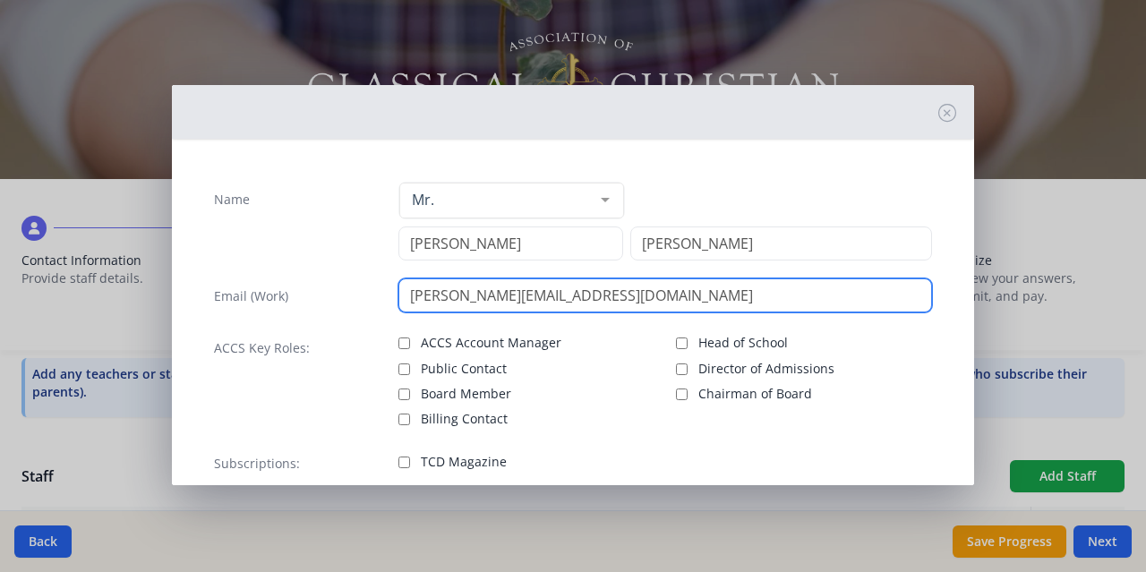
scroll to position [116, 0]
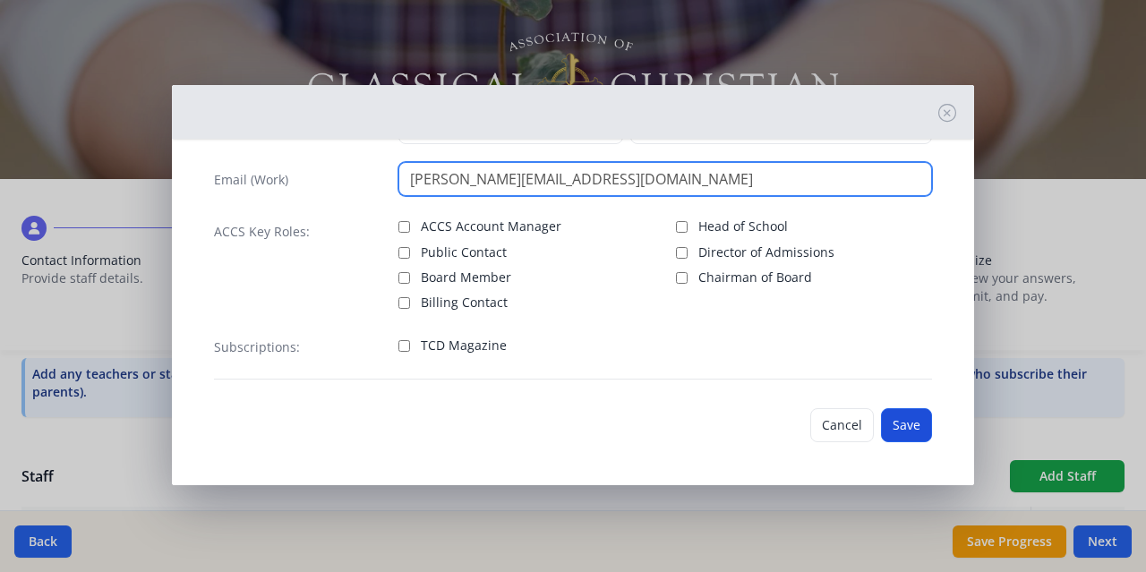
type input "[PERSON_NAME][EMAIL_ADDRESS][DOMAIN_NAME]"
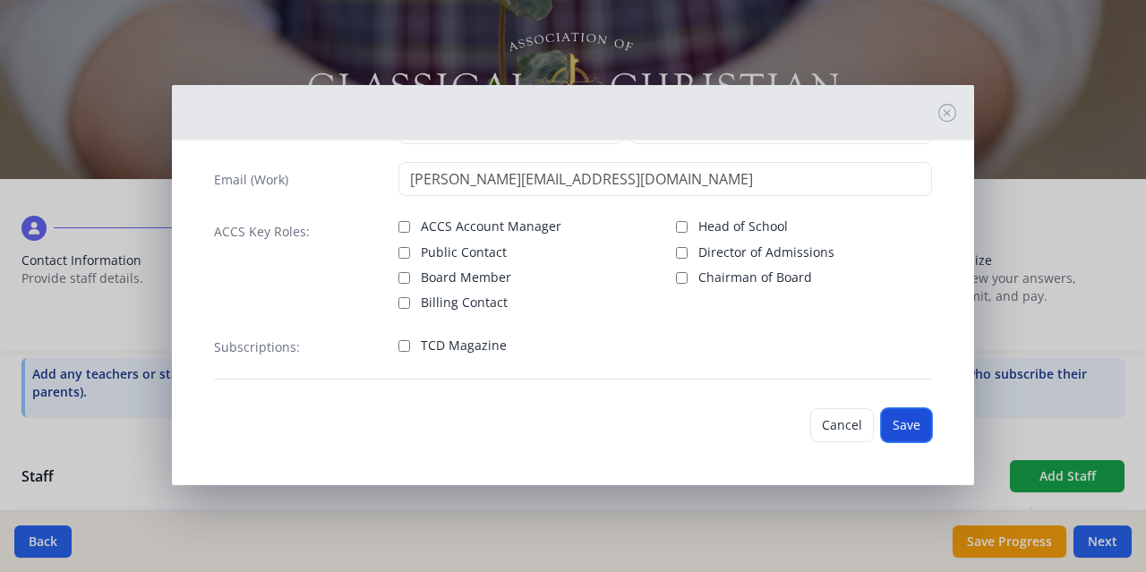
click at [898, 430] on button "Save" at bounding box center [906, 425] width 51 height 34
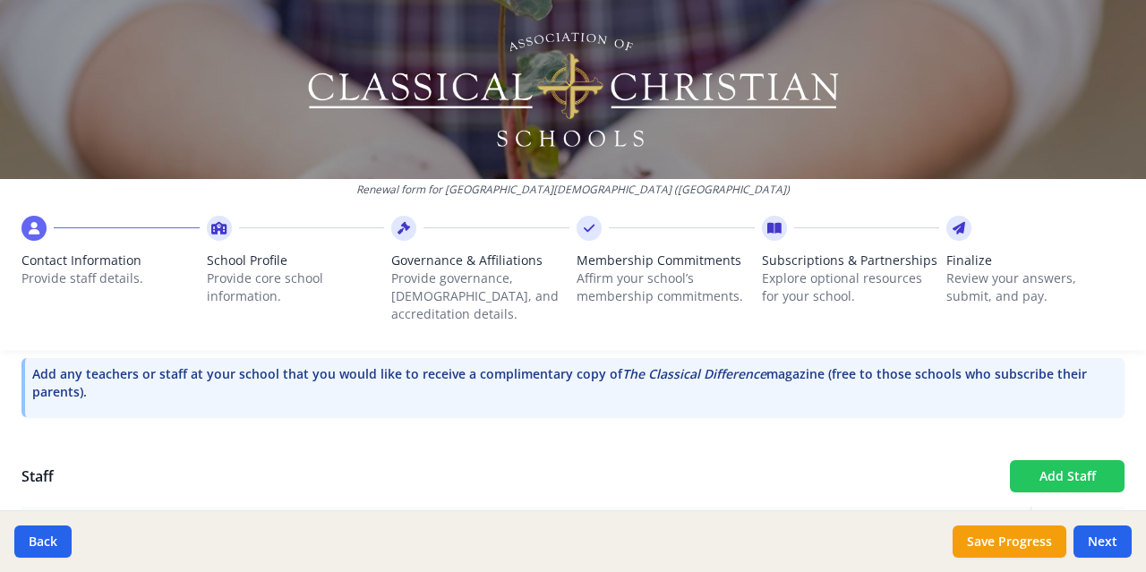
click at [1064, 460] on button "Add Staff" at bounding box center [1067, 476] width 115 height 32
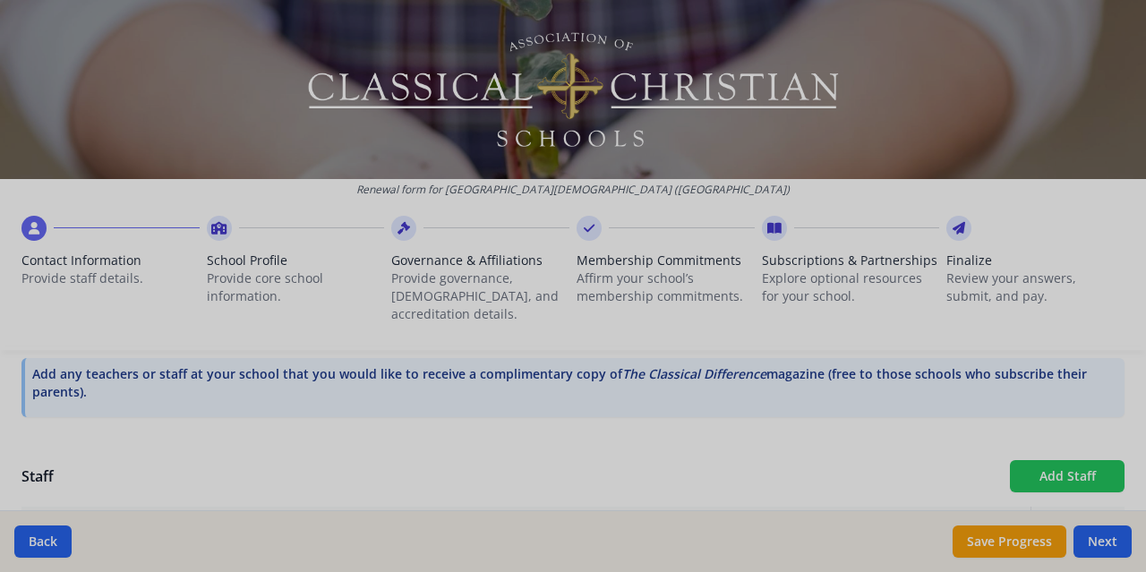
checkbox input "false"
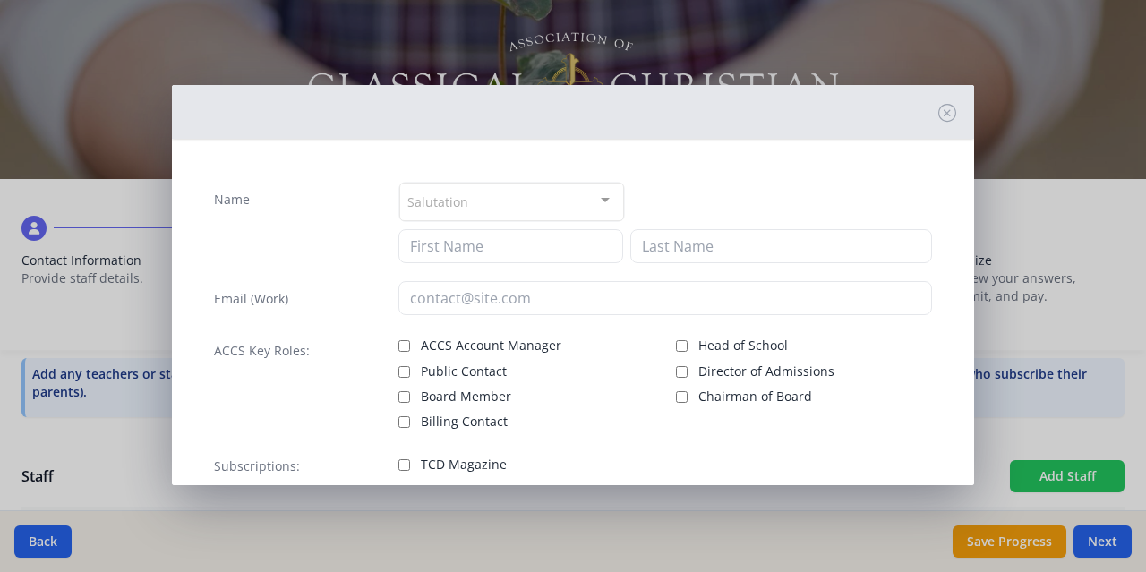
scroll to position [1558, 0]
click at [479, 207] on div "Salutation" at bounding box center [511, 202] width 225 height 38
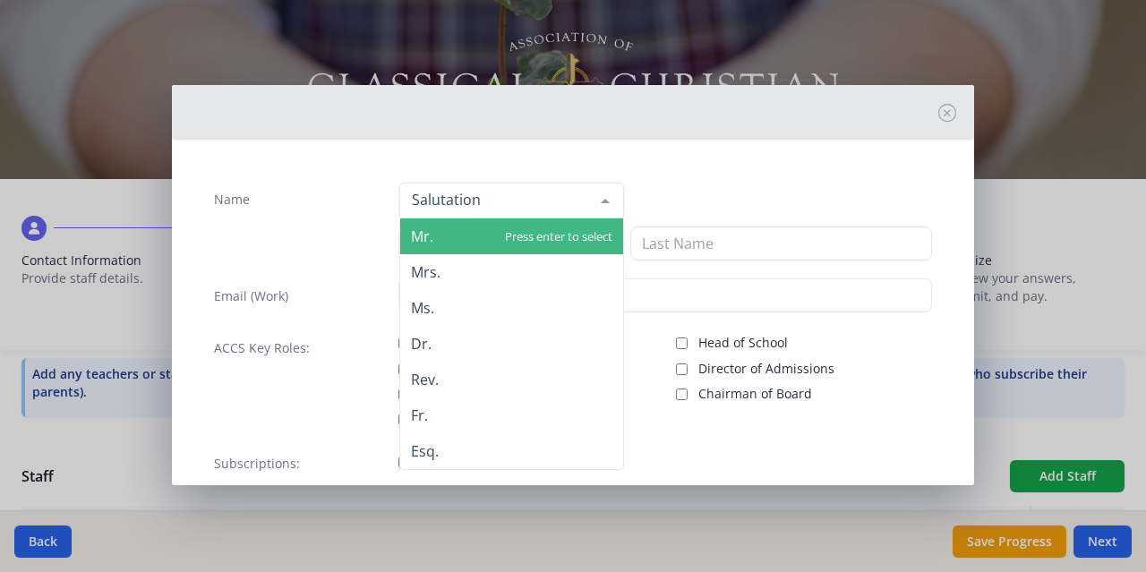
click at [469, 226] on span "Mr." at bounding box center [511, 236] width 223 height 36
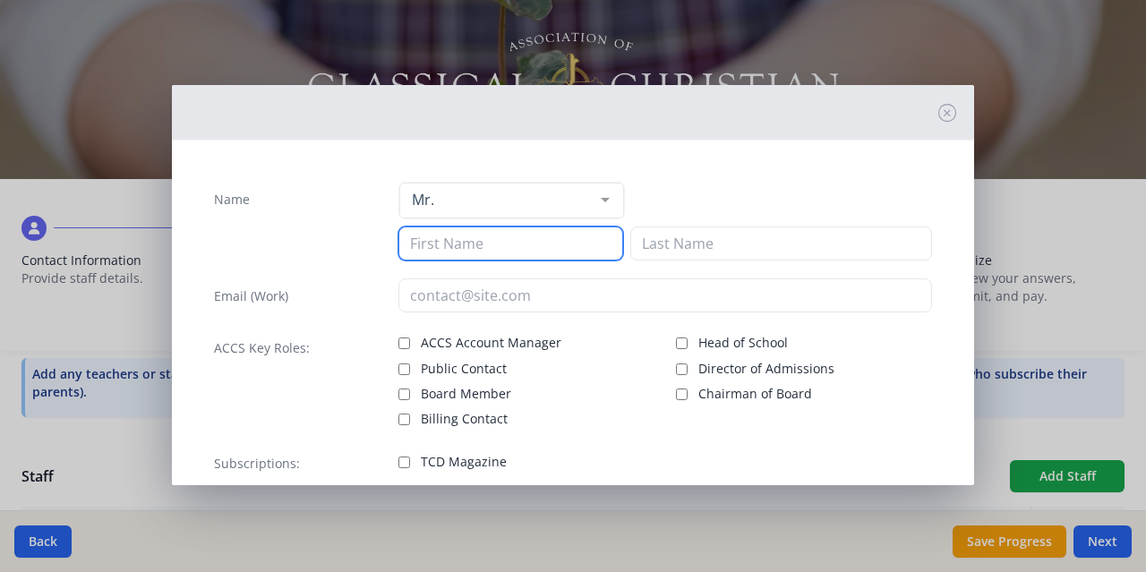
click at [469, 237] on input at bounding box center [510, 243] width 225 height 34
type input "[PERSON_NAME]"
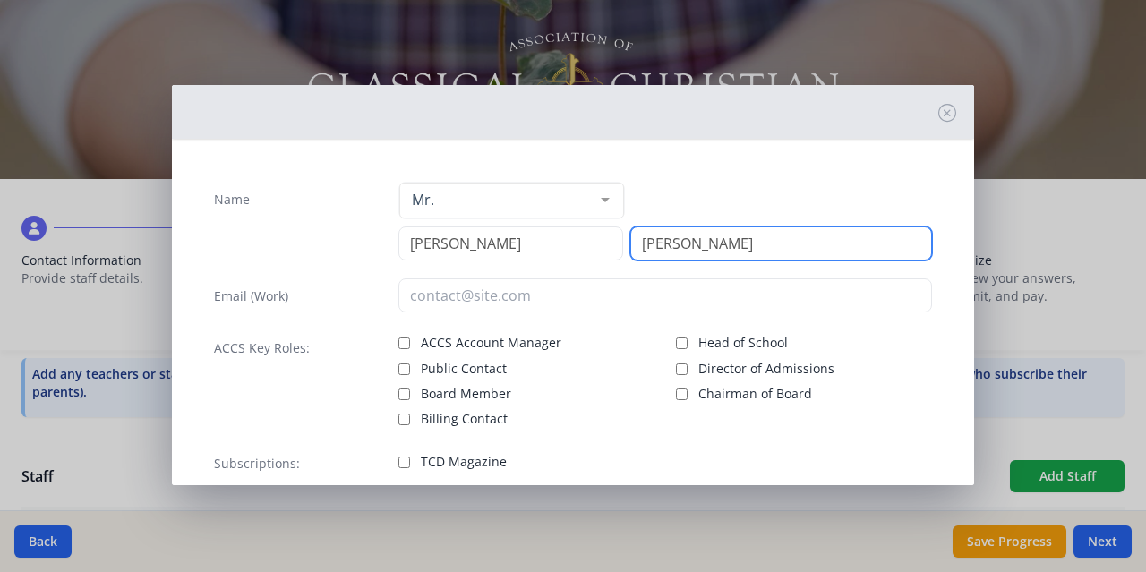
type input "[PERSON_NAME]"
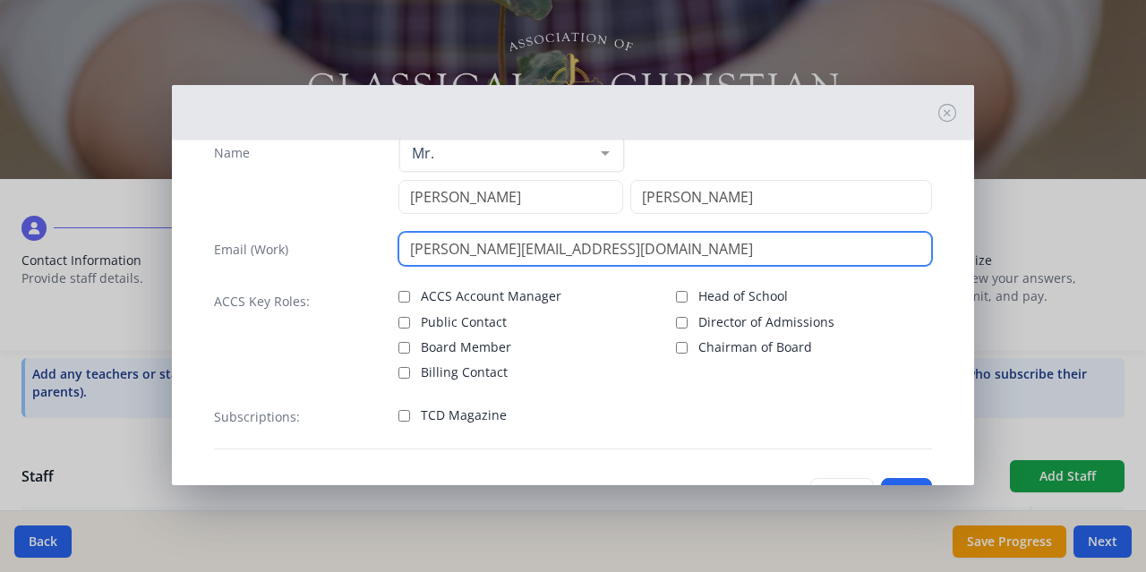
scroll to position [116, 0]
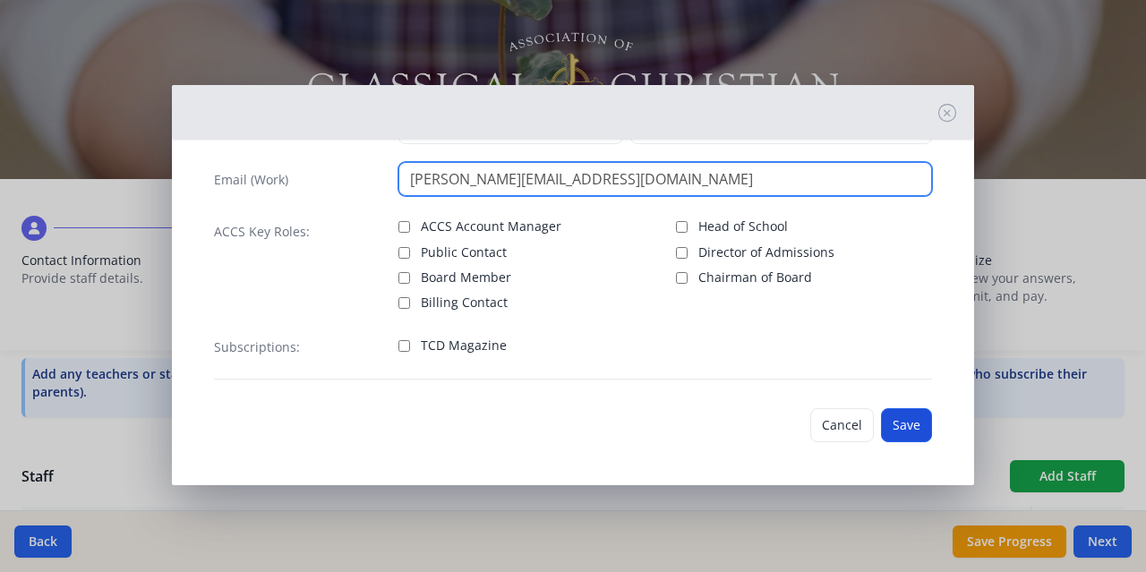
type input "[PERSON_NAME][EMAIL_ADDRESS][DOMAIN_NAME]"
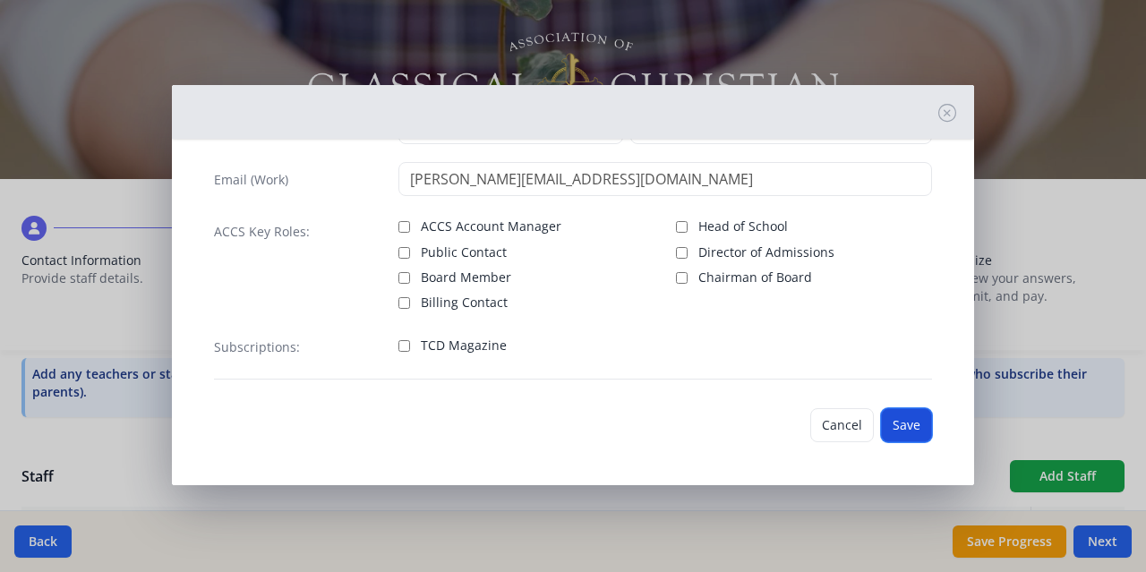
click at [902, 429] on button "Save" at bounding box center [906, 425] width 51 height 34
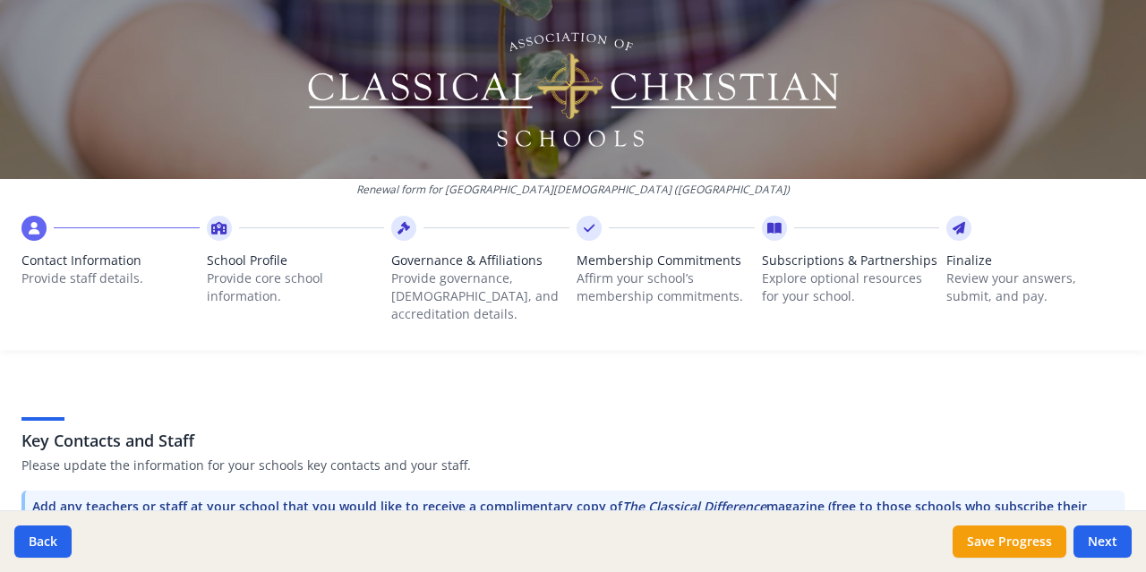
scroll to position [551, 0]
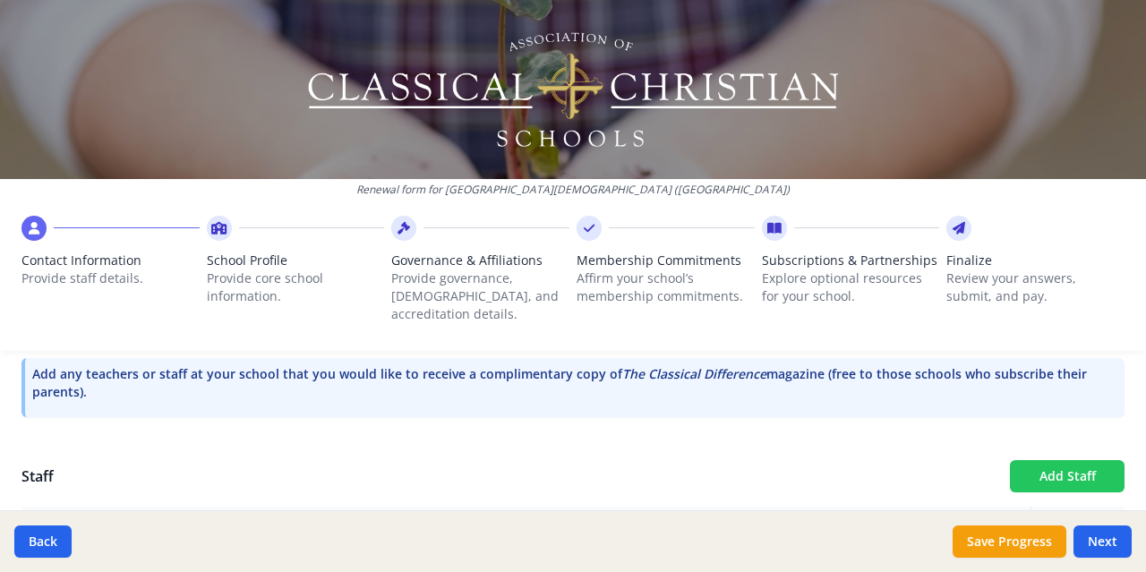
click at [1040, 462] on button "Add Staff" at bounding box center [1067, 476] width 115 height 32
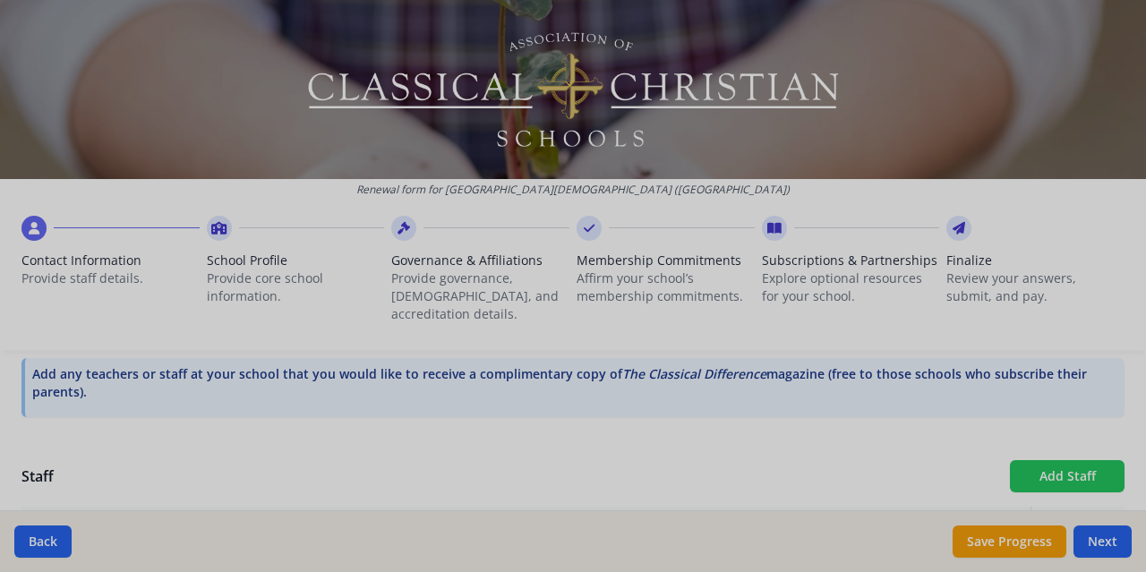
checkbox input "false"
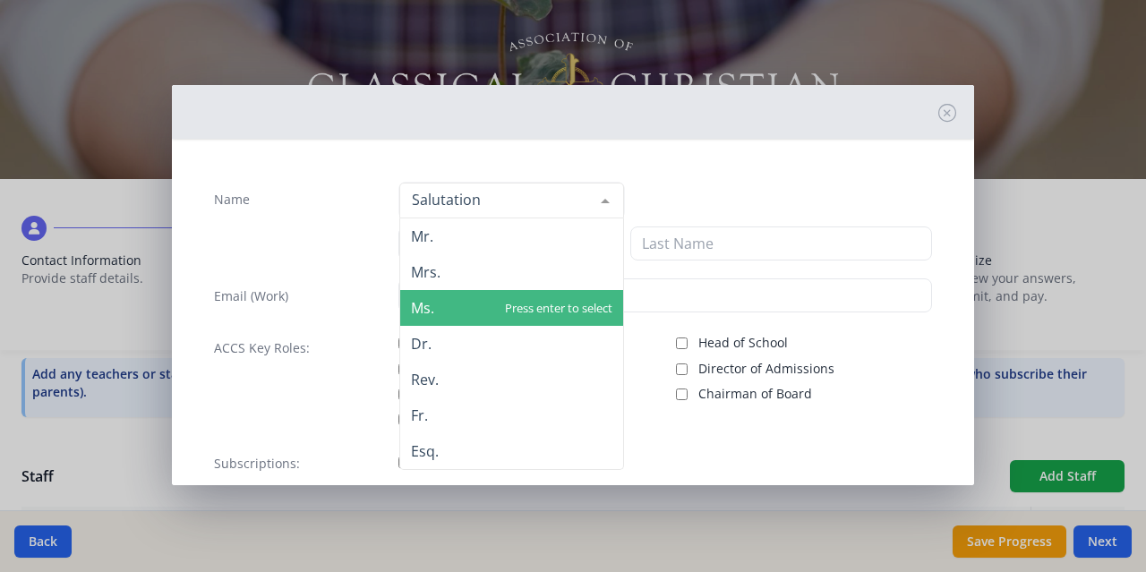
click at [462, 319] on span "Ms." at bounding box center [511, 308] width 223 height 36
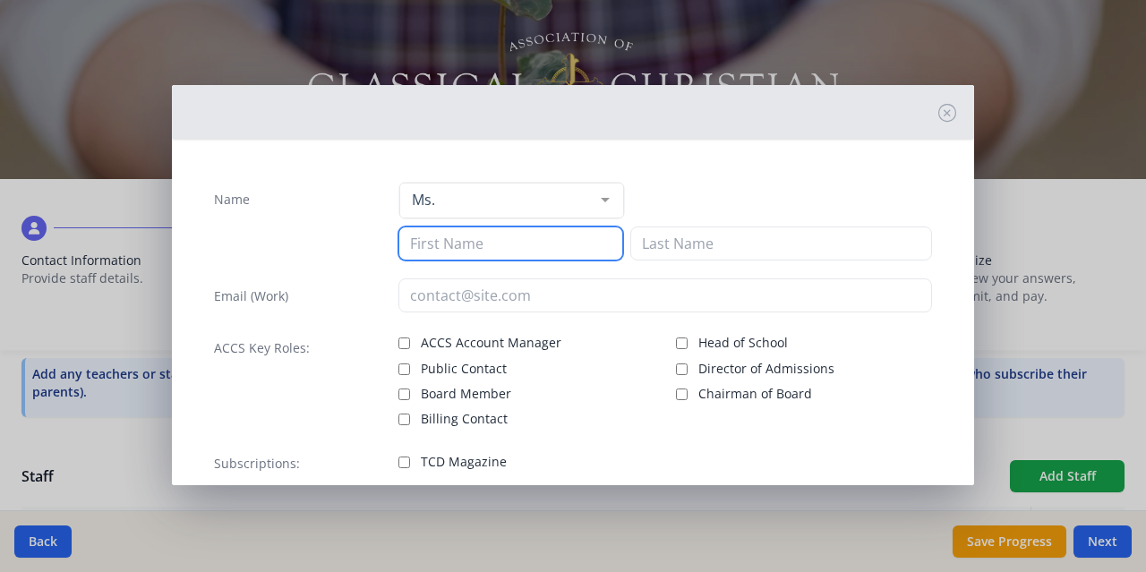
click at [455, 240] on input at bounding box center [510, 243] width 225 height 34
type input "[PERSON_NAME]"
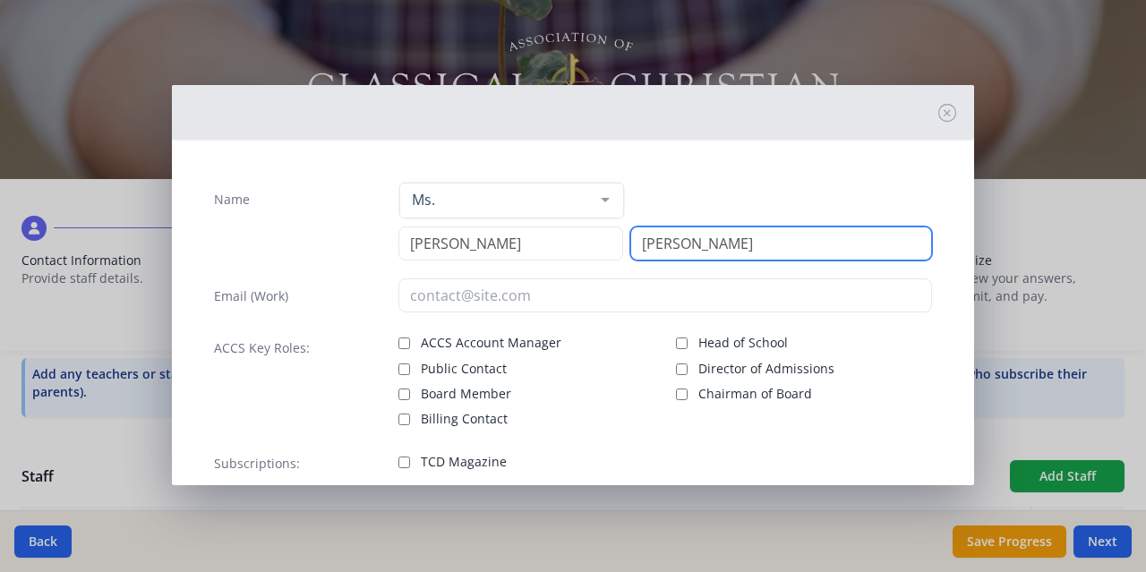
type input "[PERSON_NAME]"
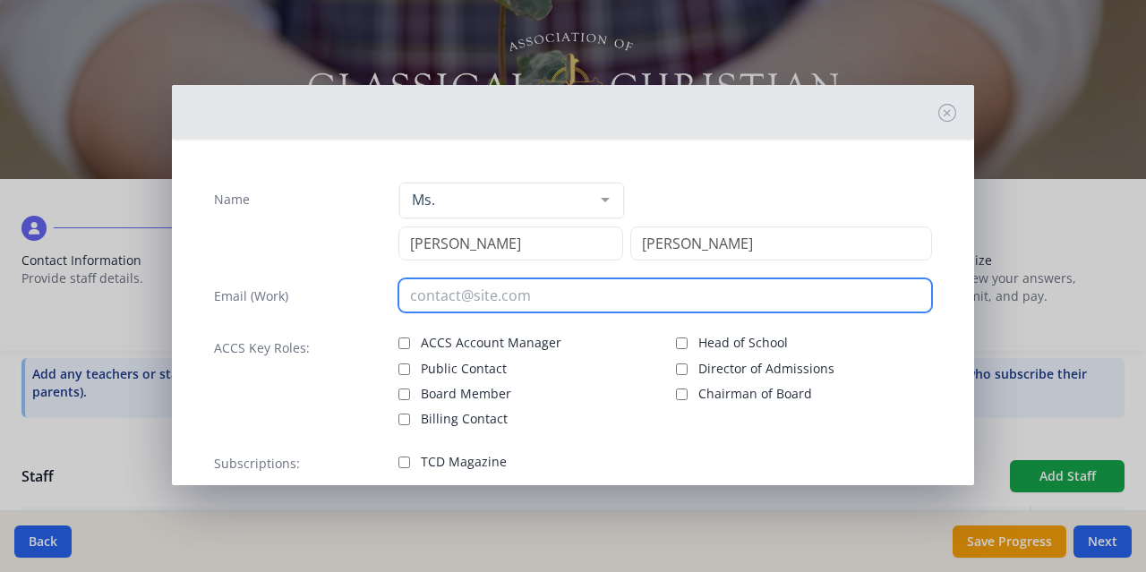
click at [440, 306] on input "email" at bounding box center [665, 295] width 534 height 34
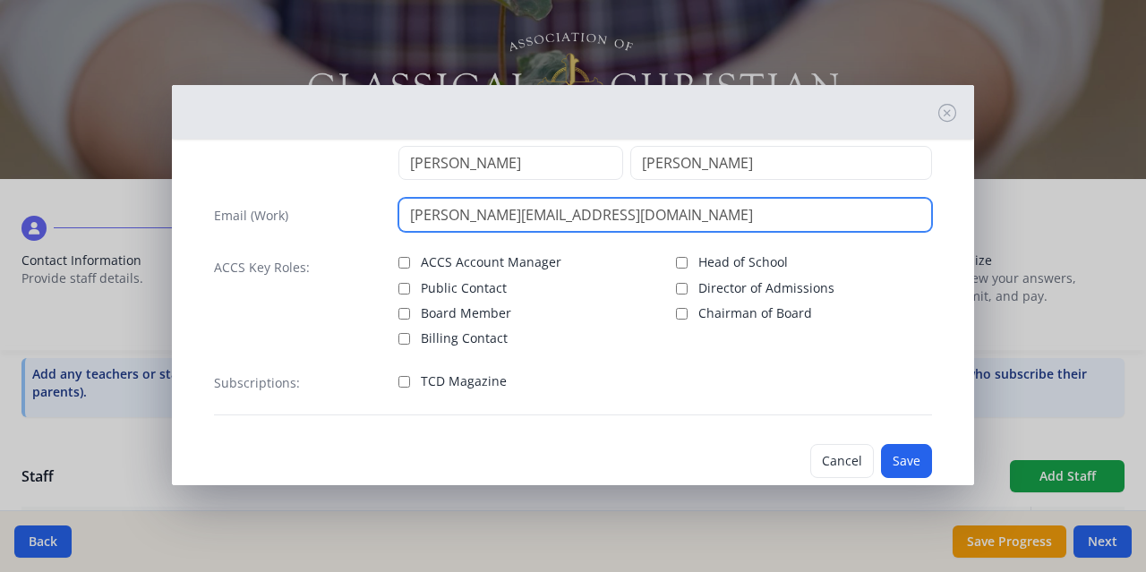
scroll to position [90, 0]
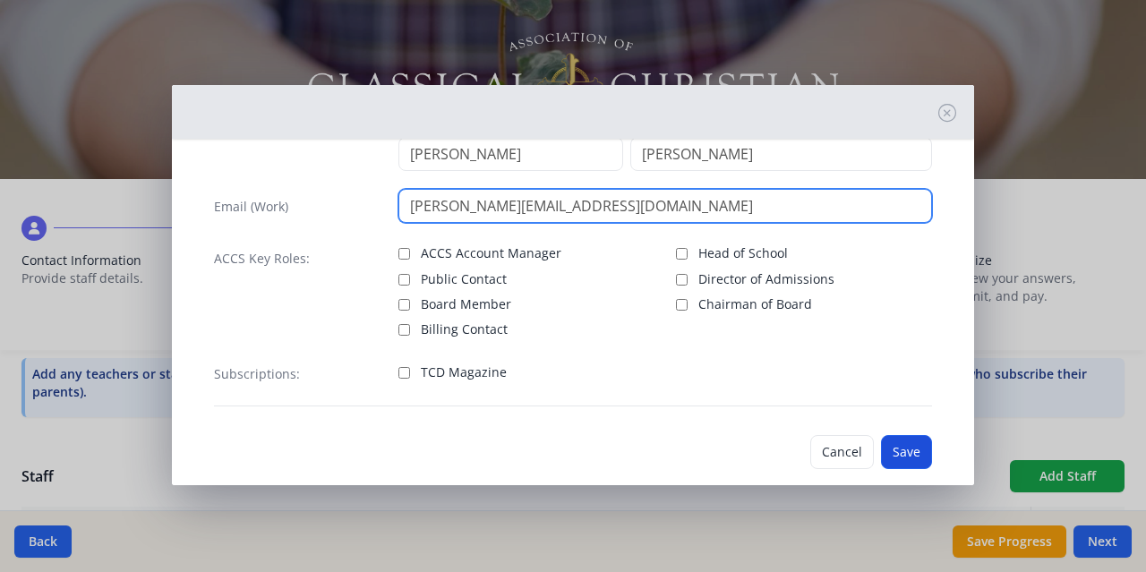
type input "[PERSON_NAME][EMAIL_ADDRESS][DOMAIN_NAME]"
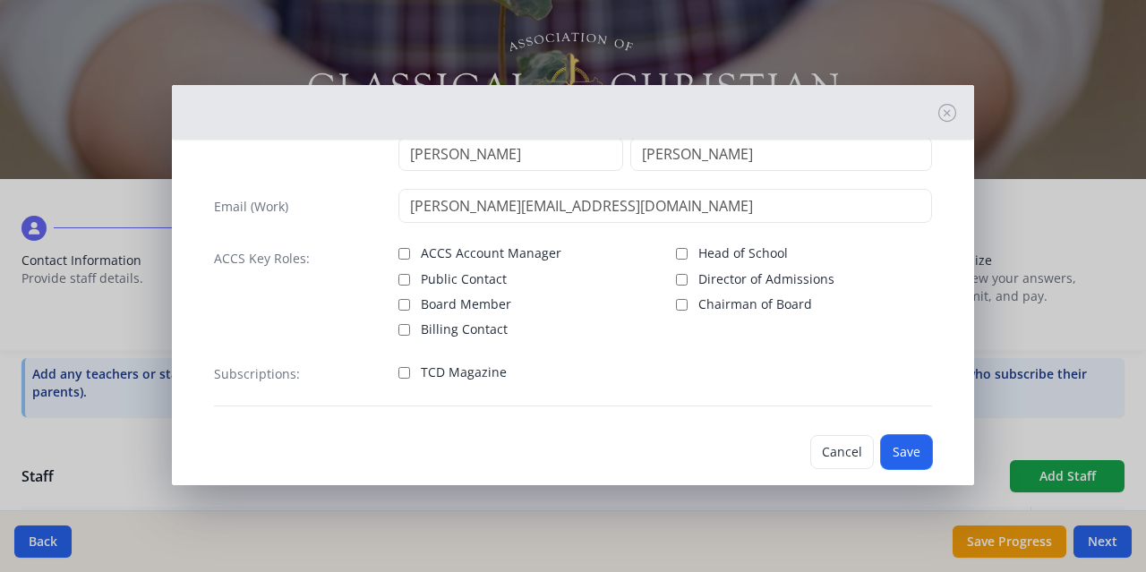
click at [909, 457] on button "Save" at bounding box center [906, 452] width 51 height 34
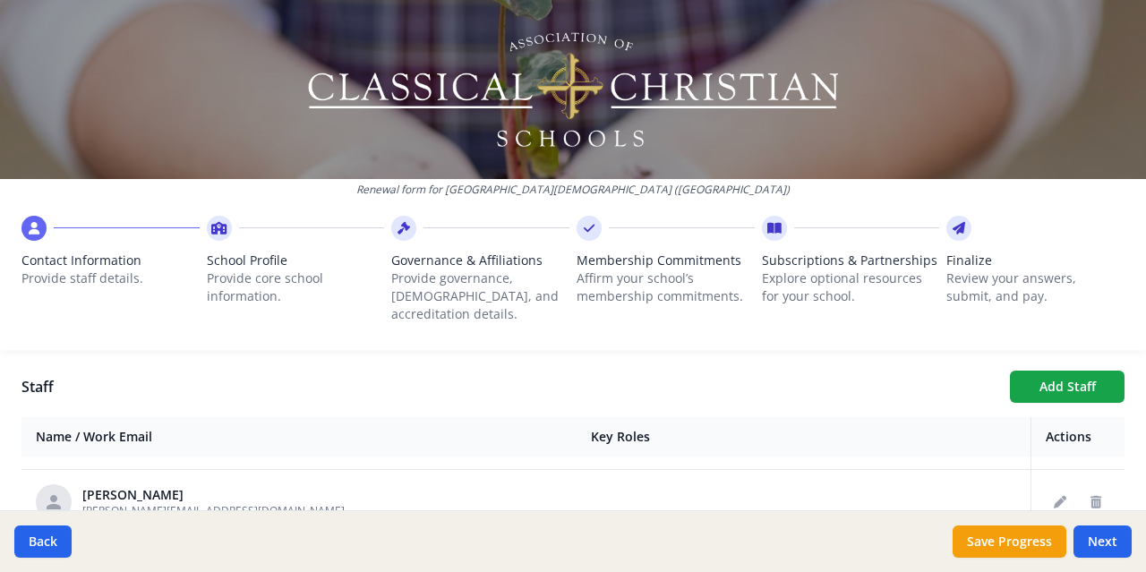
scroll to position [1074, 0]
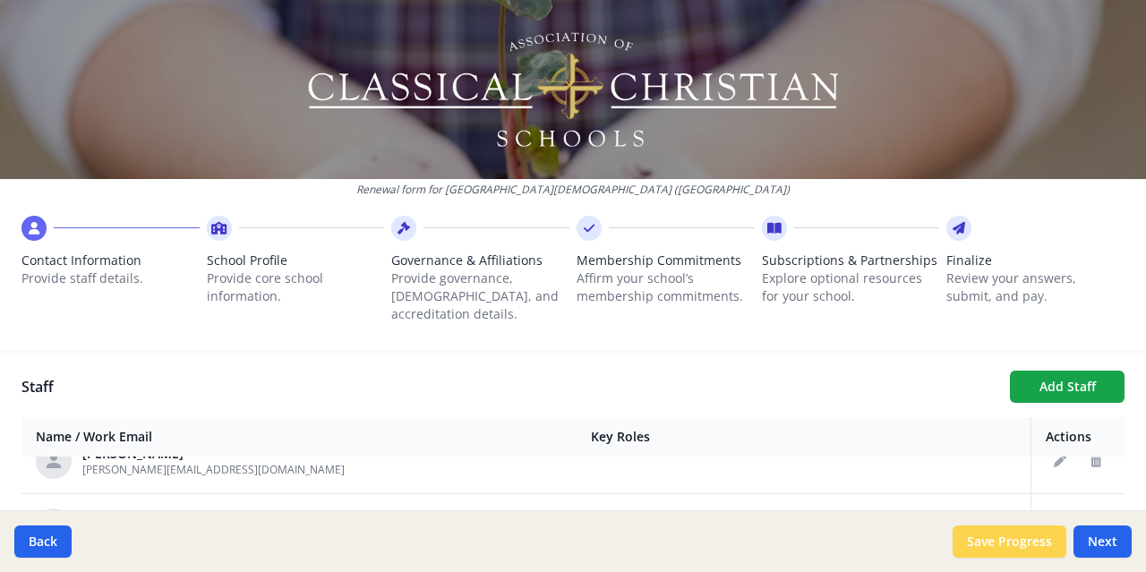
click at [1033, 545] on button "Save Progress" at bounding box center [1010, 541] width 114 height 32
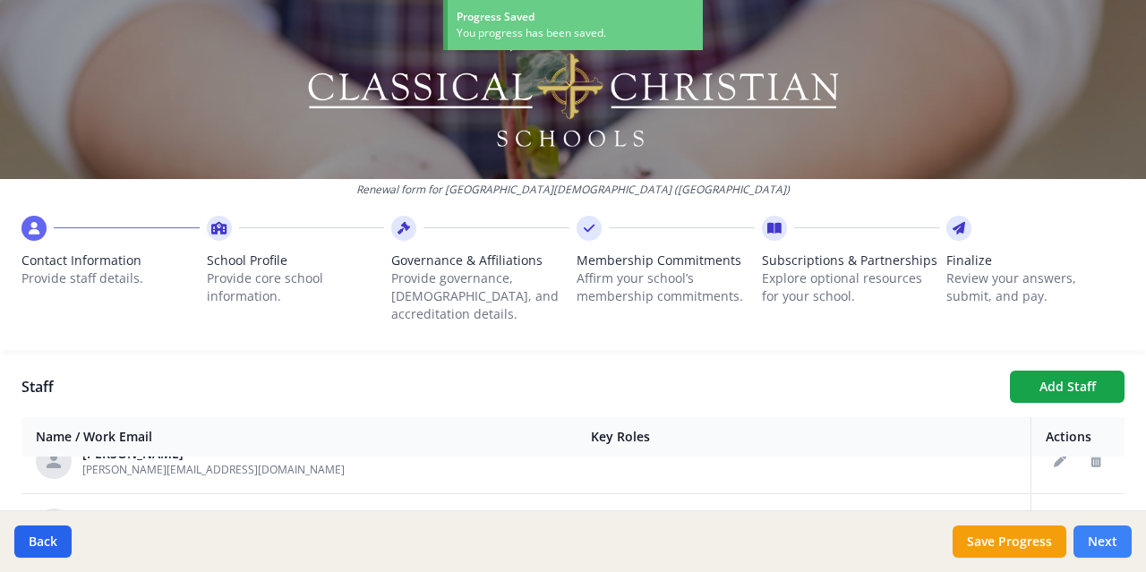
click at [1104, 544] on button "Next" at bounding box center [1102, 541] width 58 height 32
type input "[PHONE_NUMBER]"
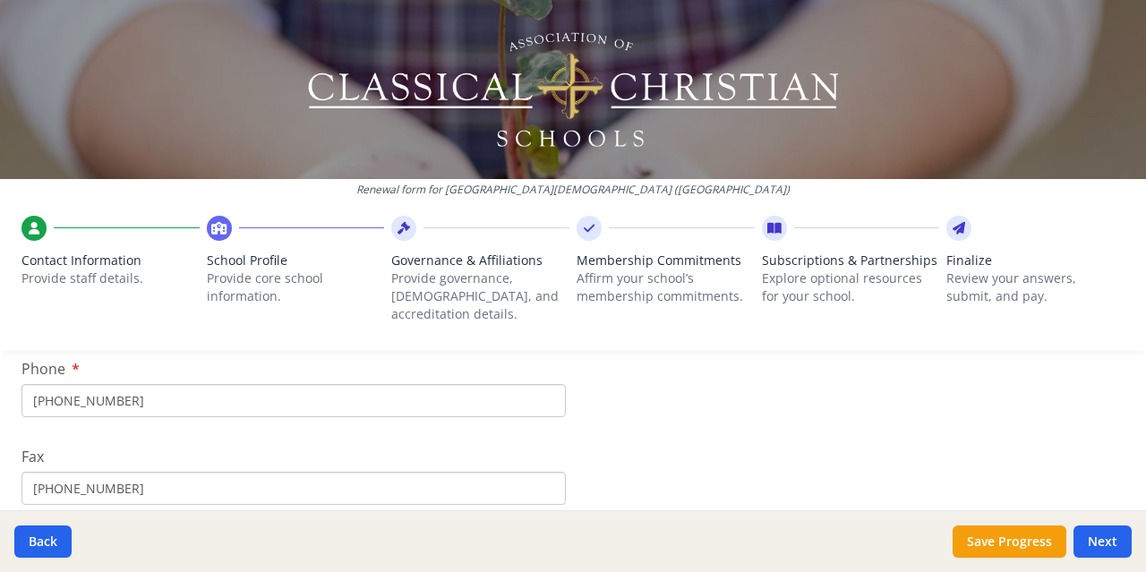
scroll to position [448, 0]
drag, startPoint x: 215, startPoint y: 467, endPoint x: -7, endPoint y: 464, distance: 222.0
click at [0, 464] on html "Renewal form for [GEOGRAPHIC_DATA][DEMOGRAPHIC_DATA] ([GEOGRAPHIC_DATA]) Contac…" at bounding box center [573, 286] width 1146 height 572
drag, startPoint x: 161, startPoint y: 389, endPoint x: 65, endPoint y: 384, distance: 95.9
click at [65, 384] on input "[PHONE_NUMBER]" at bounding box center [293, 396] width 544 height 33
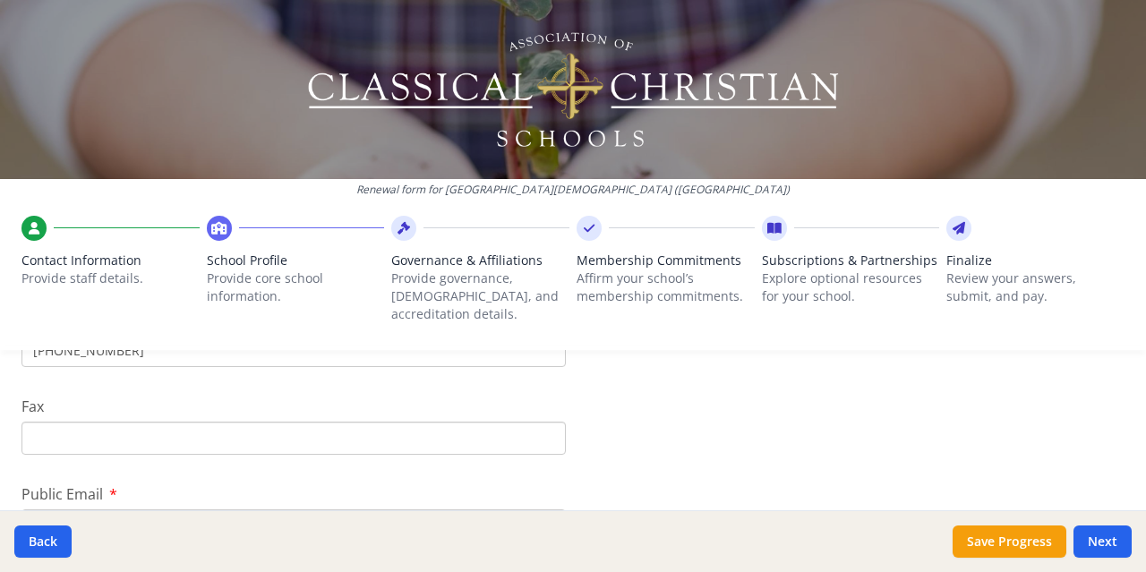
scroll to position [537, 0]
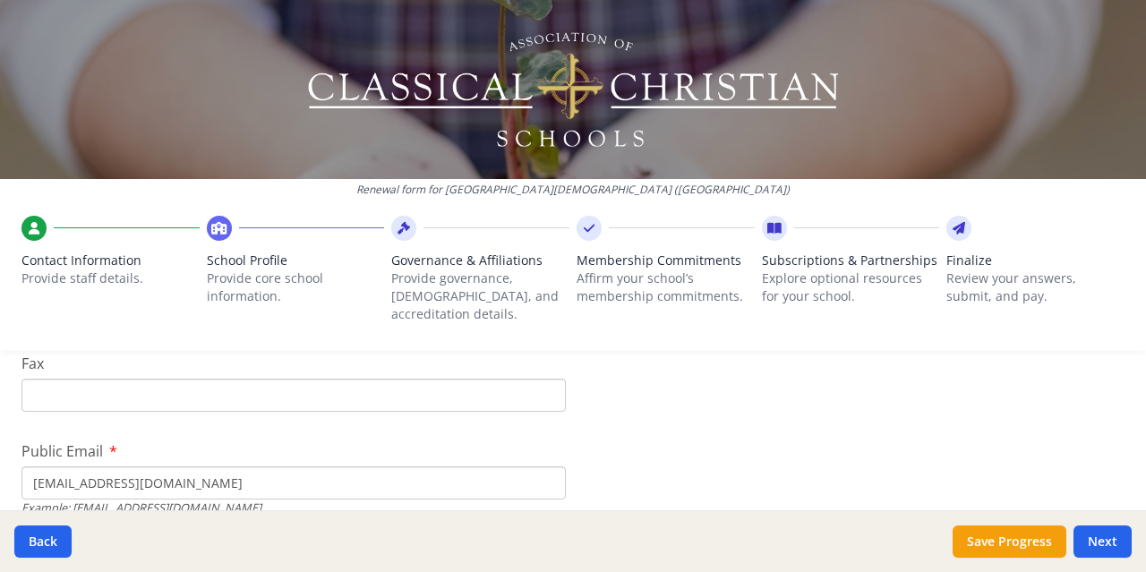
type input "[PHONE_NUMBER]"
drag, startPoint x: 103, startPoint y: 465, endPoint x: 28, endPoint y: 468, distance: 75.3
click at [28, 468] on input "[EMAIL_ADDRESS][DOMAIN_NAME]" at bounding box center [293, 482] width 544 height 33
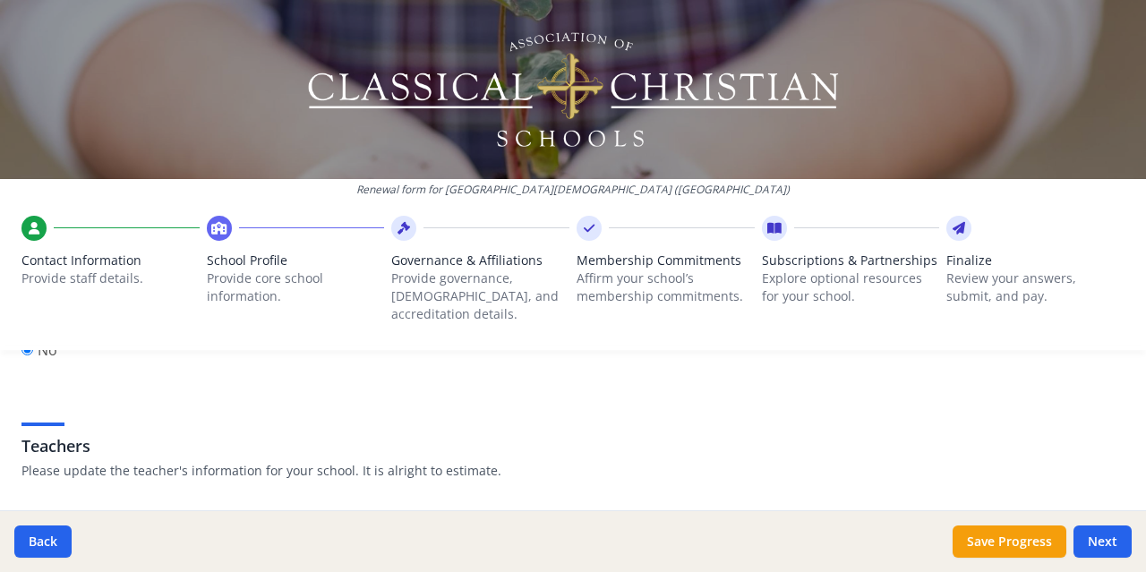
scroll to position [1074, 0]
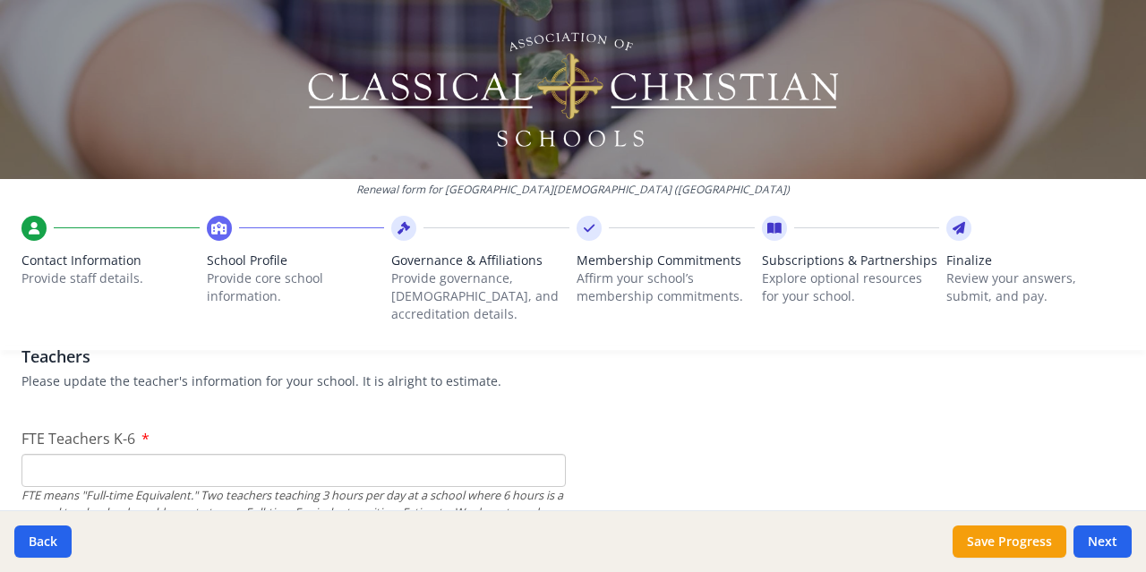
type input "[PERSON_NAME][EMAIL_ADDRESS][DOMAIN_NAME]"
click at [87, 454] on input "FTE Teachers K-6" at bounding box center [293, 470] width 544 height 33
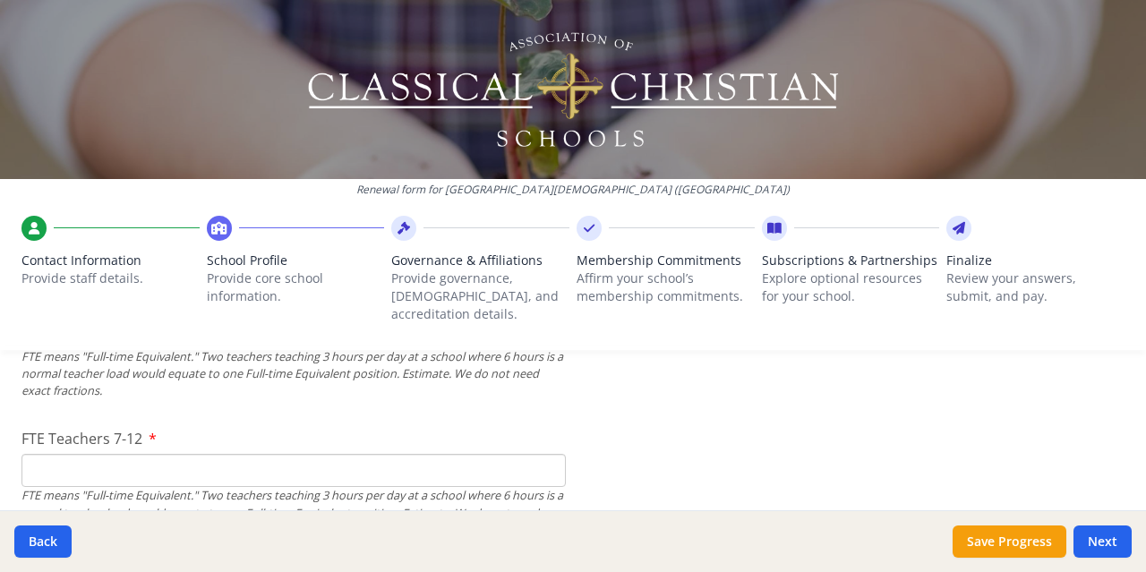
scroll to position [1253, 0]
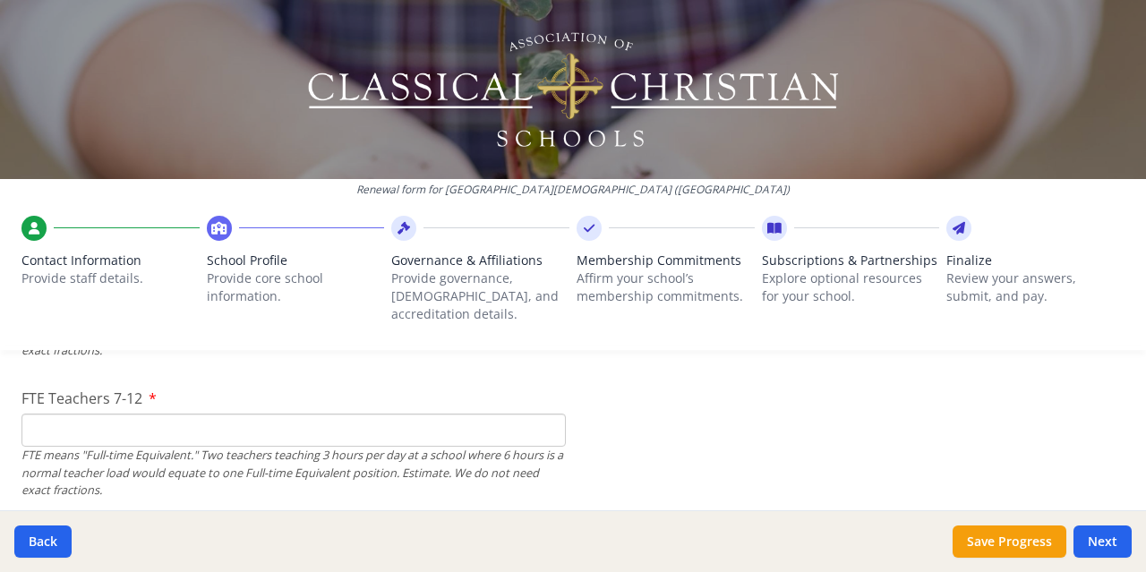
click at [219, 416] on input "FTE Teachers 7-12" at bounding box center [293, 430] width 544 height 33
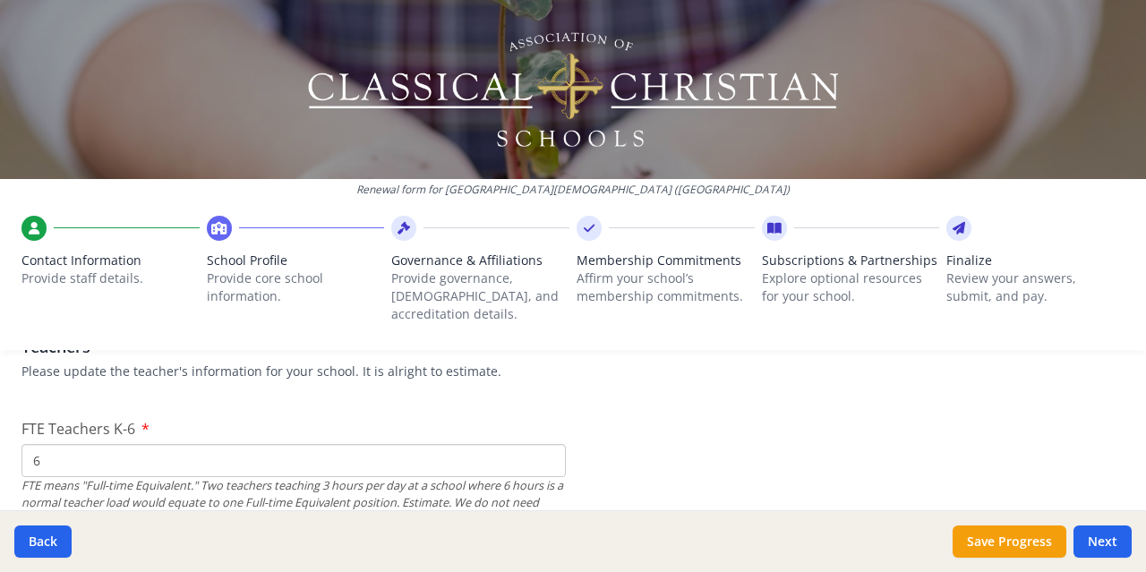
scroll to position [1074, 0]
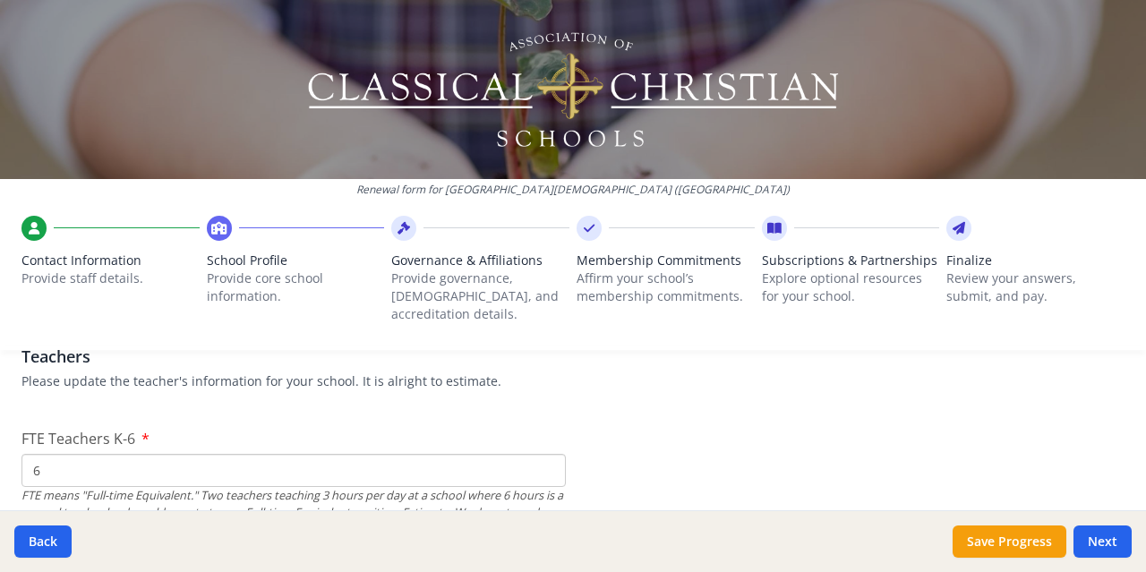
drag, startPoint x: 52, startPoint y: 456, endPoint x: 26, endPoint y: 454, distance: 26.0
click at [26, 454] on input "6" at bounding box center [293, 470] width 544 height 33
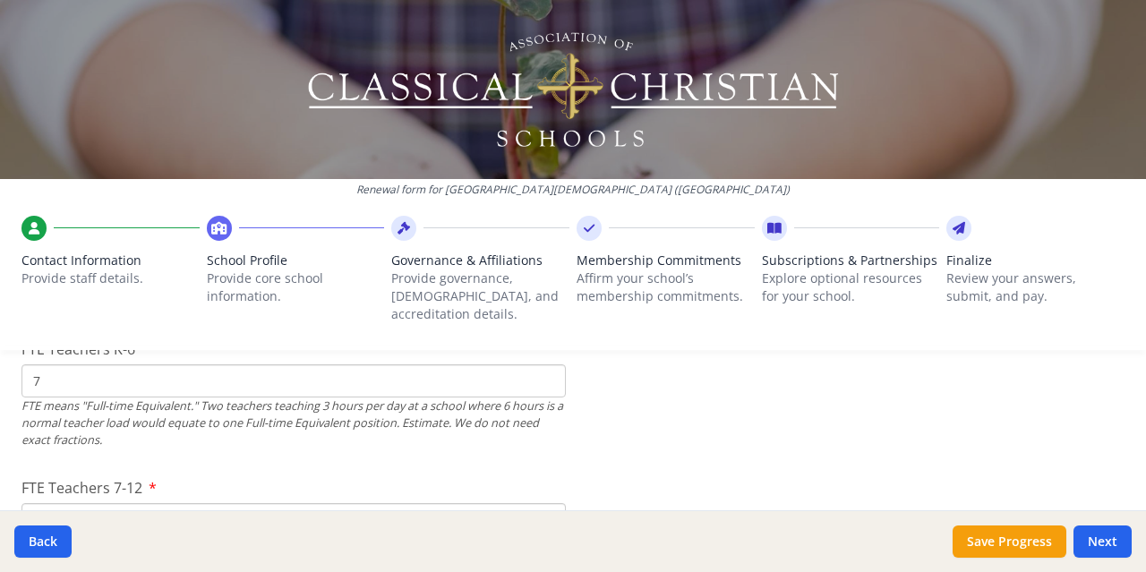
scroll to position [1253, 0]
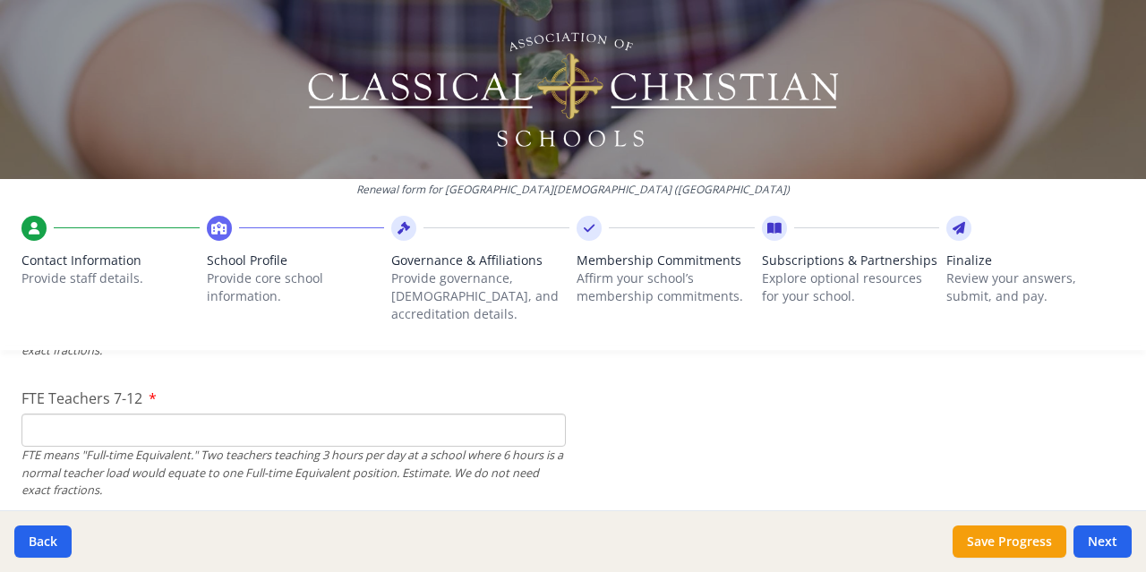
type input "7"
